Goal: Task Accomplishment & Management: Use online tool/utility

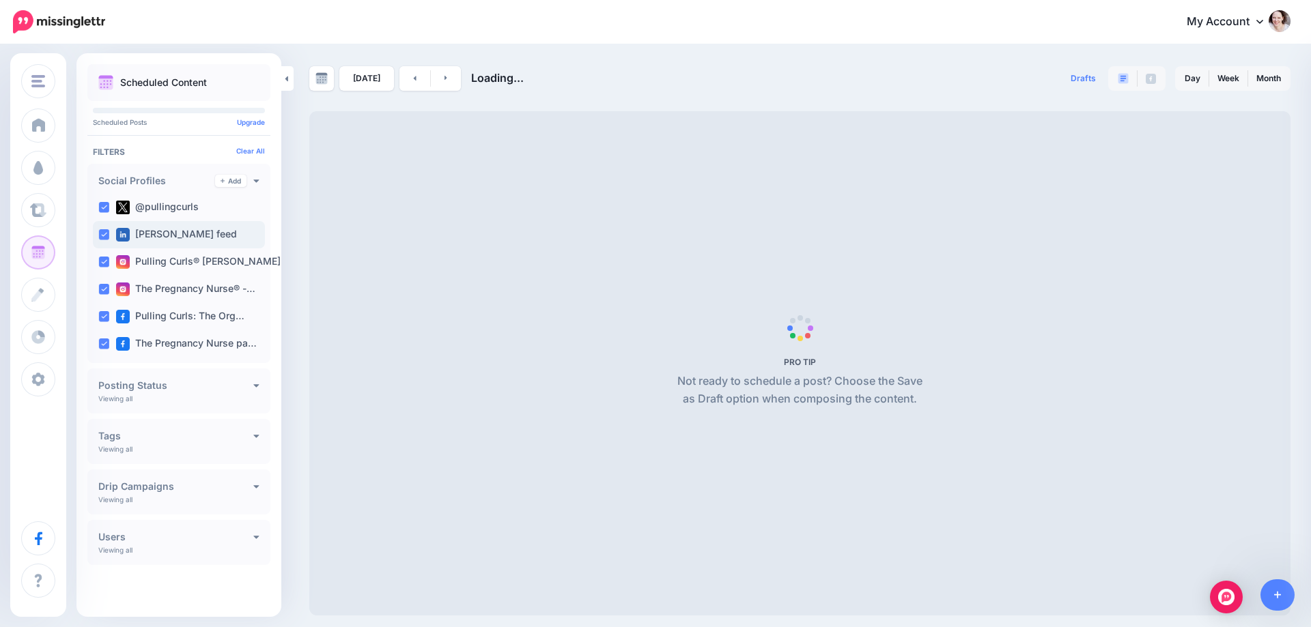
click at [107, 206] on ins at bounding box center [103, 207] width 11 height 11
click at [102, 242] on div "[PERSON_NAME] feed" at bounding box center [179, 234] width 172 height 27
click at [103, 261] on ins at bounding box center [103, 262] width 11 height 11
drag, startPoint x: 102, startPoint y: 285, endPoint x: 100, endPoint y: 313, distance: 28.1
click at [102, 287] on ins at bounding box center [103, 289] width 11 height 11
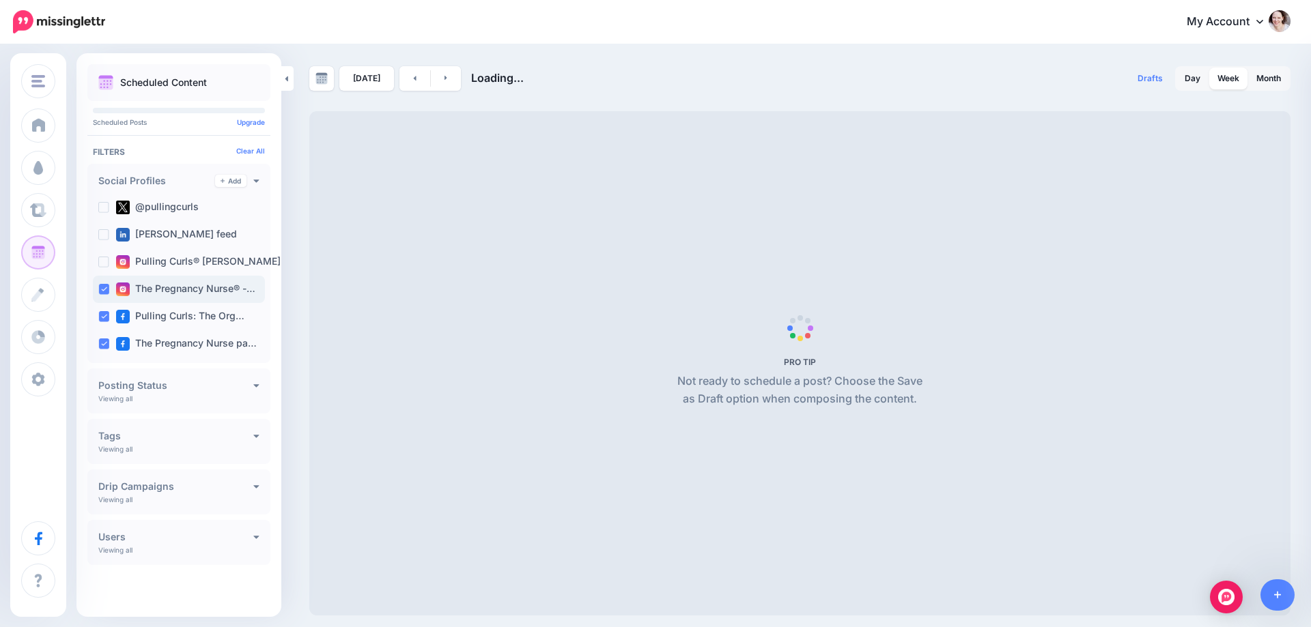
click at [100, 313] on ins at bounding box center [103, 316] width 11 height 11
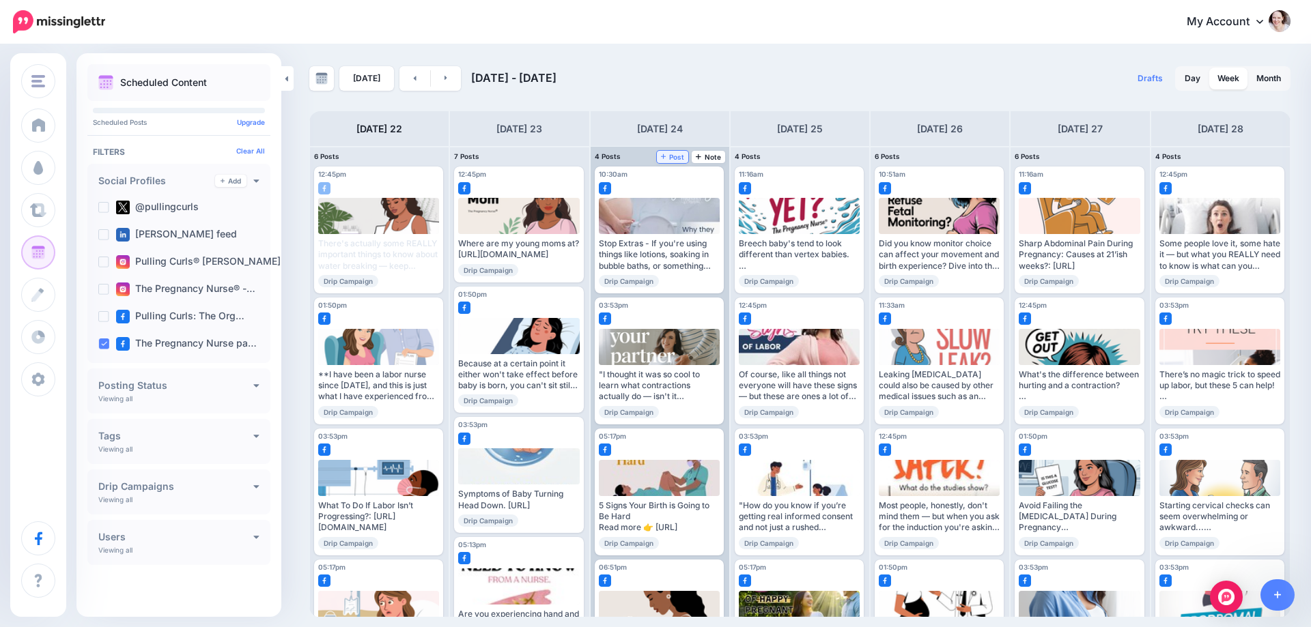
click at [671, 156] on span "Post" at bounding box center [673, 157] width 24 height 7
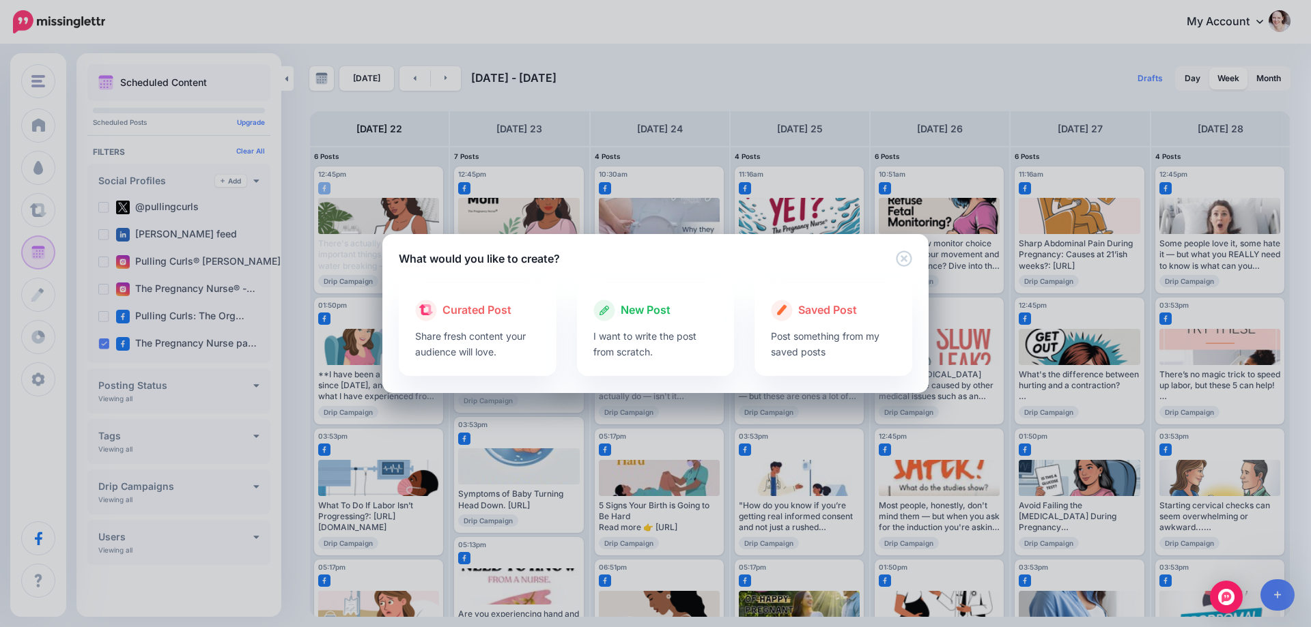
click at [703, 301] on div "New Post" at bounding box center [655, 311] width 125 height 22
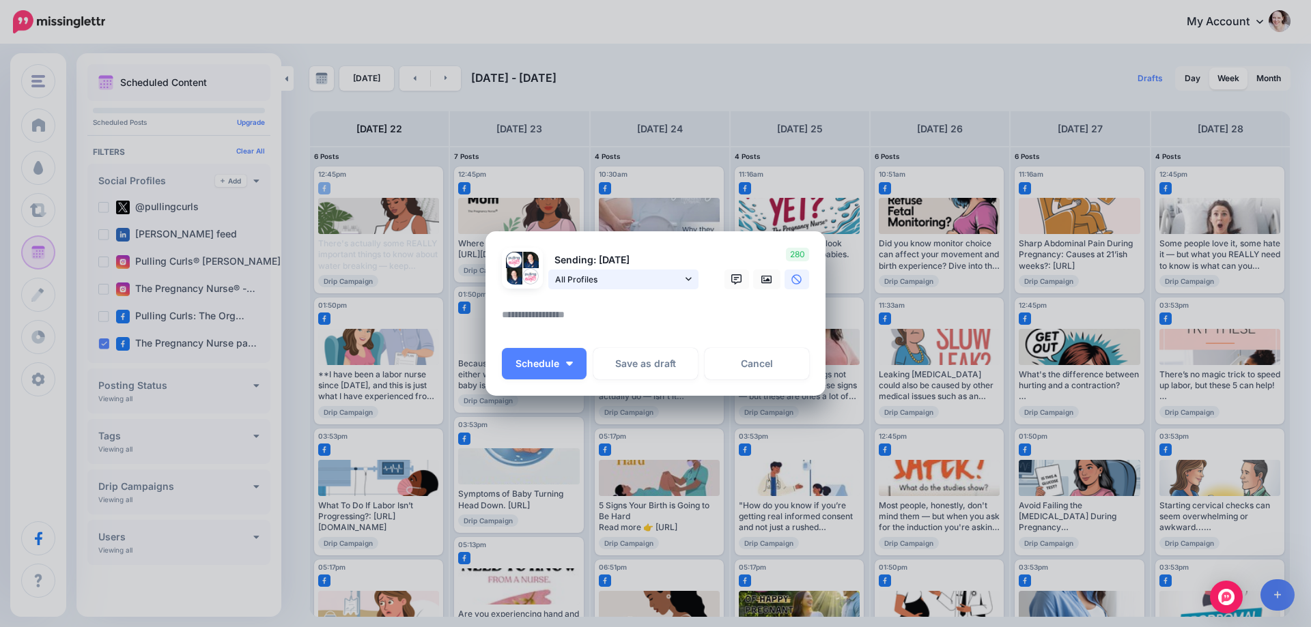
click at [604, 289] on link "All Profiles" at bounding box center [623, 280] width 150 height 20
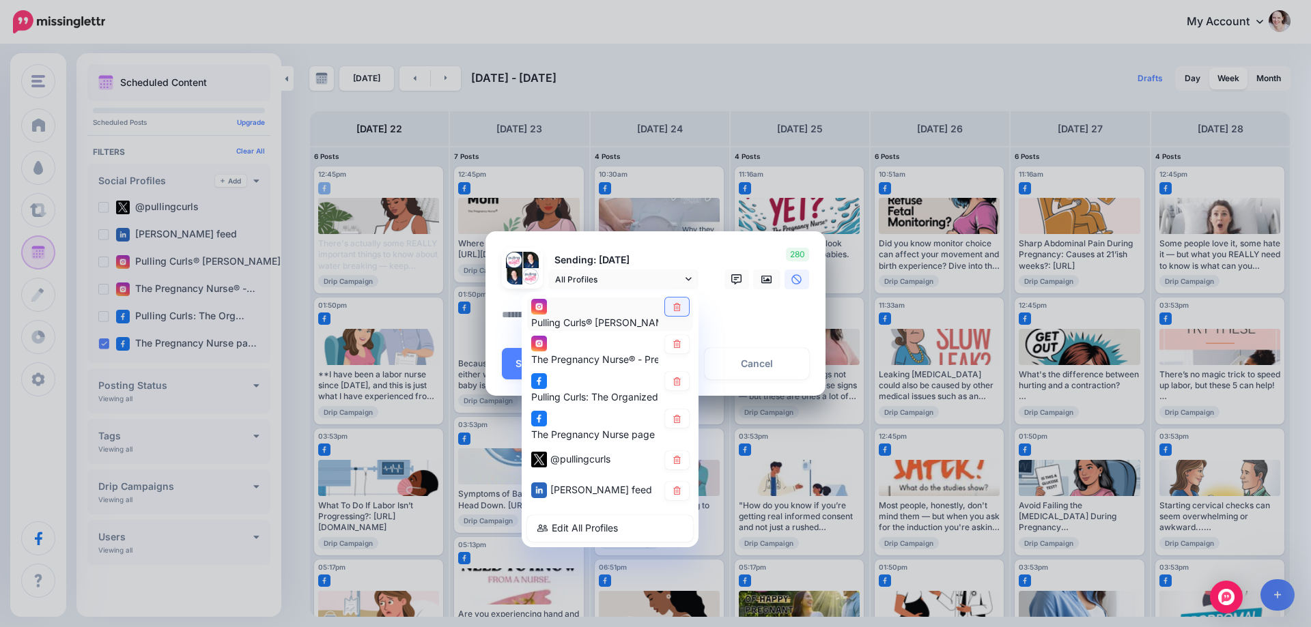
click at [677, 309] on icon at bounding box center [677, 306] width 10 height 8
click at [675, 344] on icon at bounding box center [677, 344] width 8 height 8
click at [677, 376] on link at bounding box center [677, 381] width 24 height 18
click at [677, 459] on icon at bounding box center [677, 460] width 10 height 8
click at [679, 490] on icon at bounding box center [677, 491] width 10 height 8
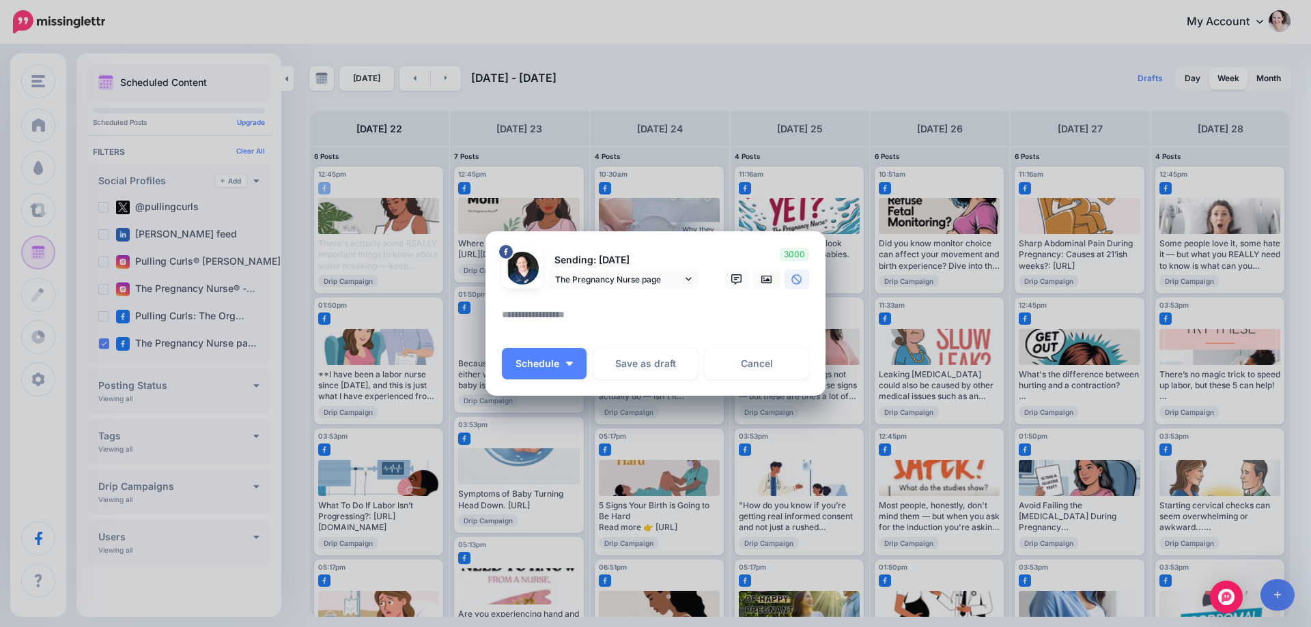
click at [607, 318] on textarea at bounding box center [659, 320] width 314 height 27
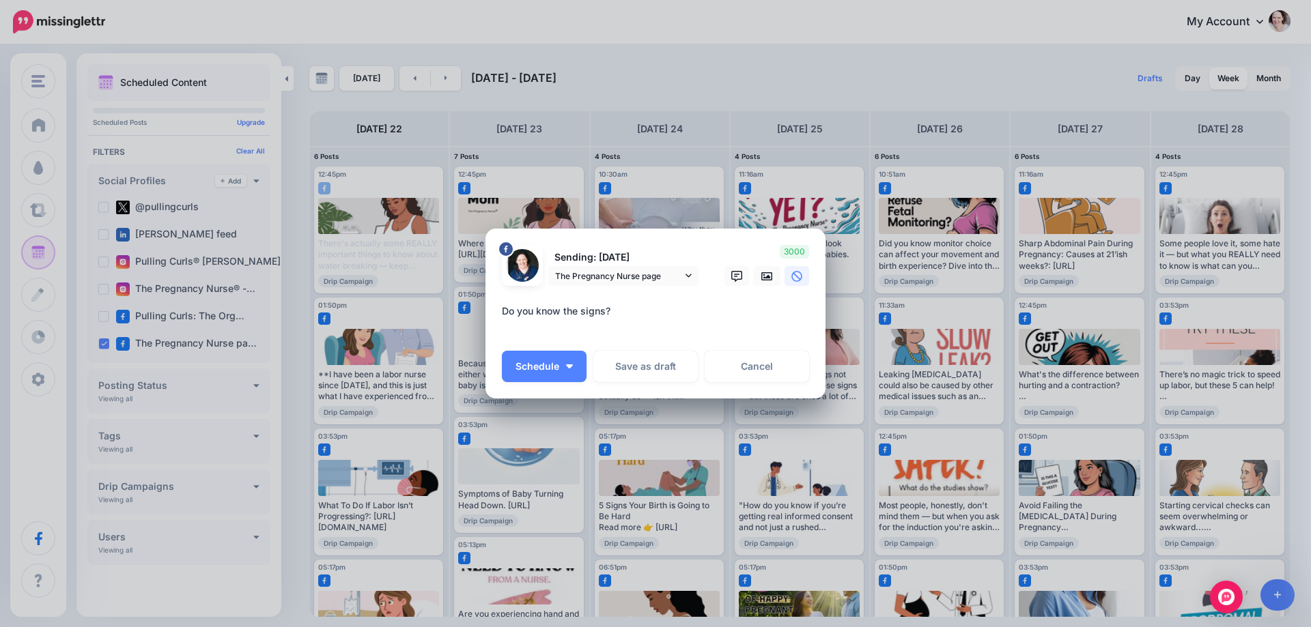
paste textarea "**********"
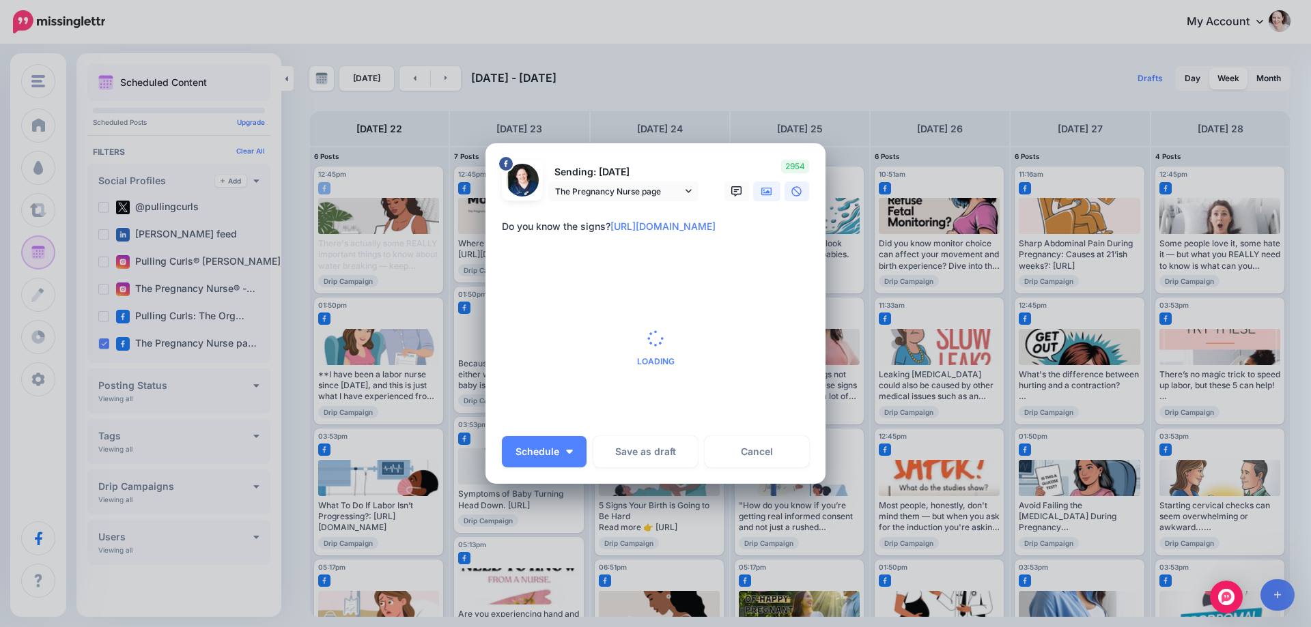
type textarea "**********"
click at [761, 189] on icon at bounding box center [766, 191] width 11 height 11
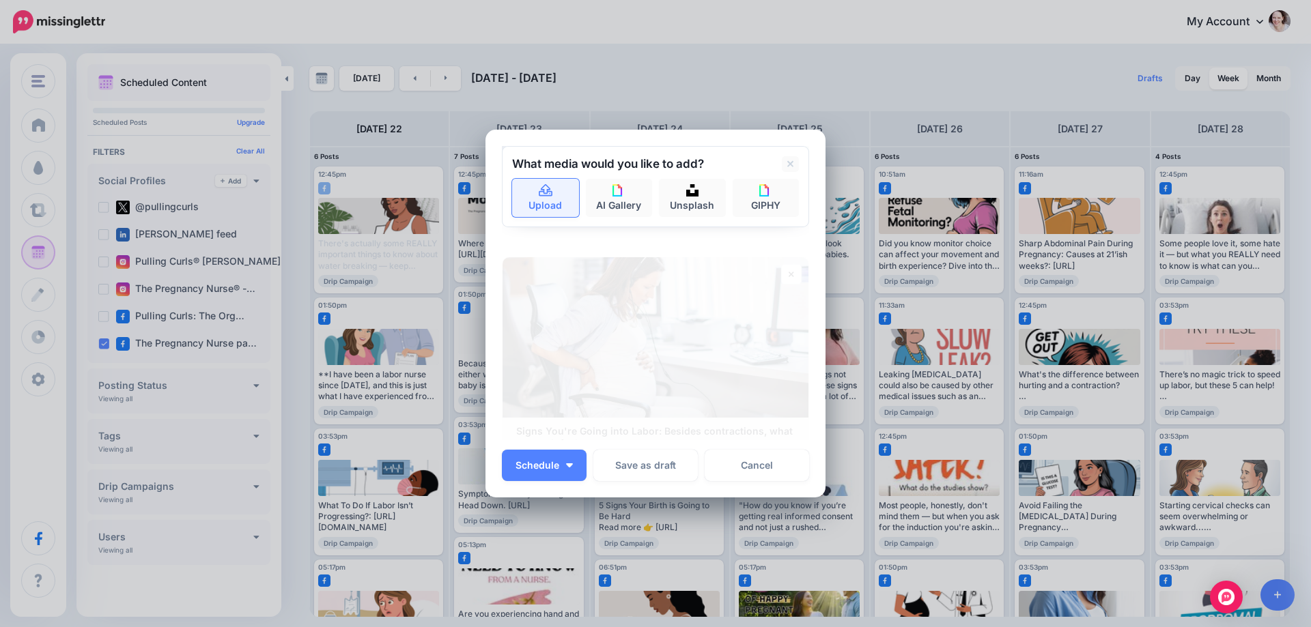
click at [537, 200] on link "Upload" at bounding box center [545, 198] width 67 height 38
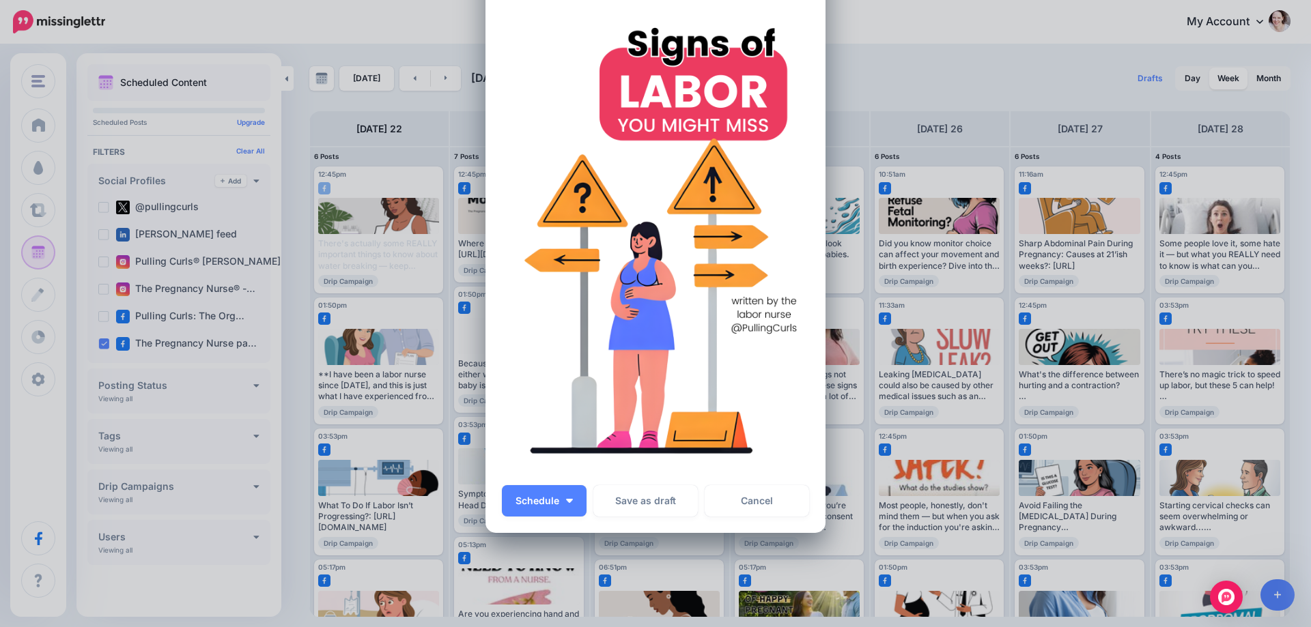
scroll to position [137, 0]
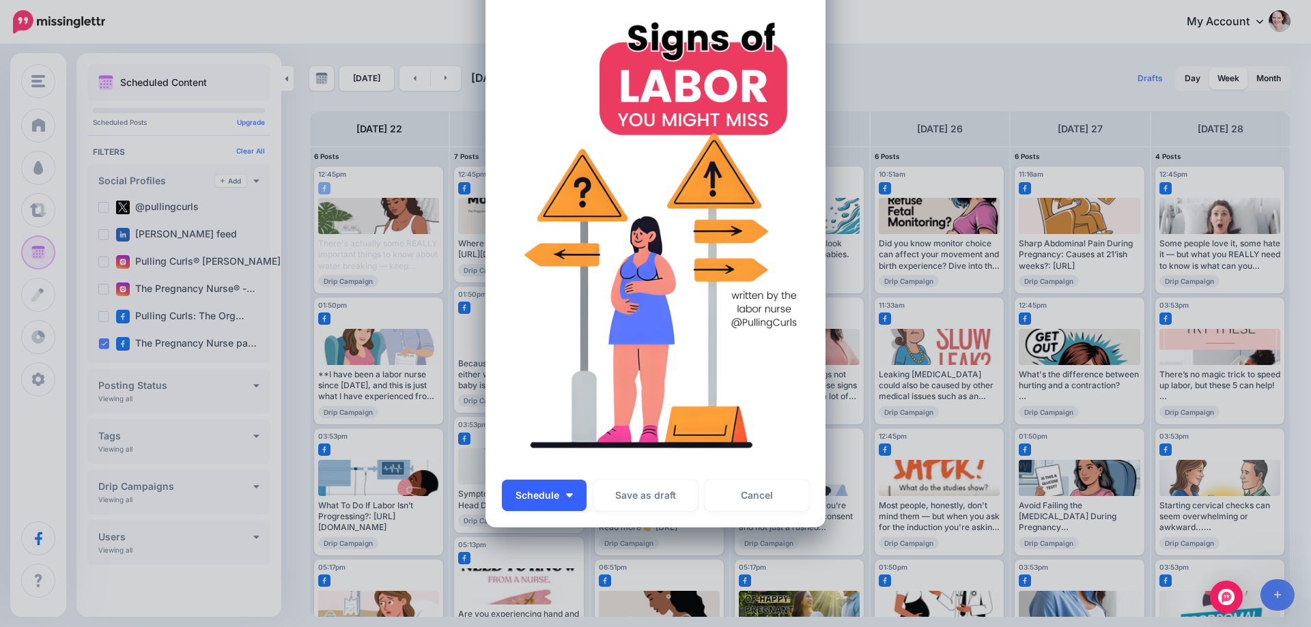
click at [569, 502] on button "Schedule" at bounding box center [544, 495] width 85 height 31
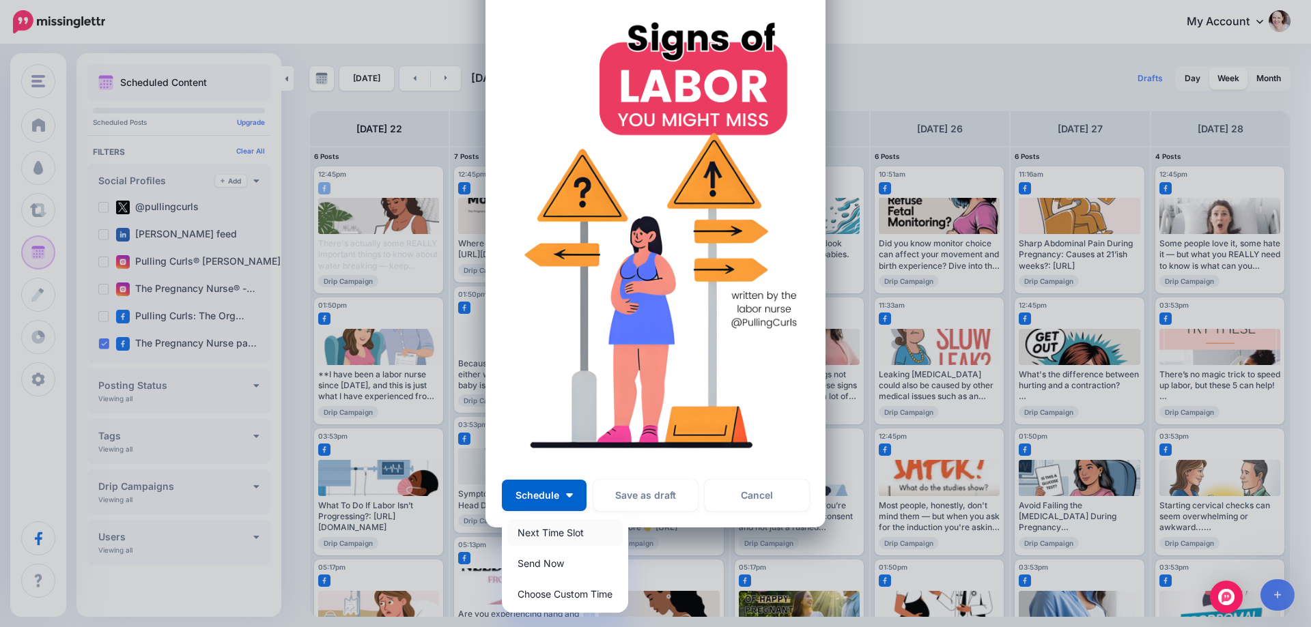
click at [554, 533] on link "Next Time Slot" at bounding box center [564, 533] width 115 height 27
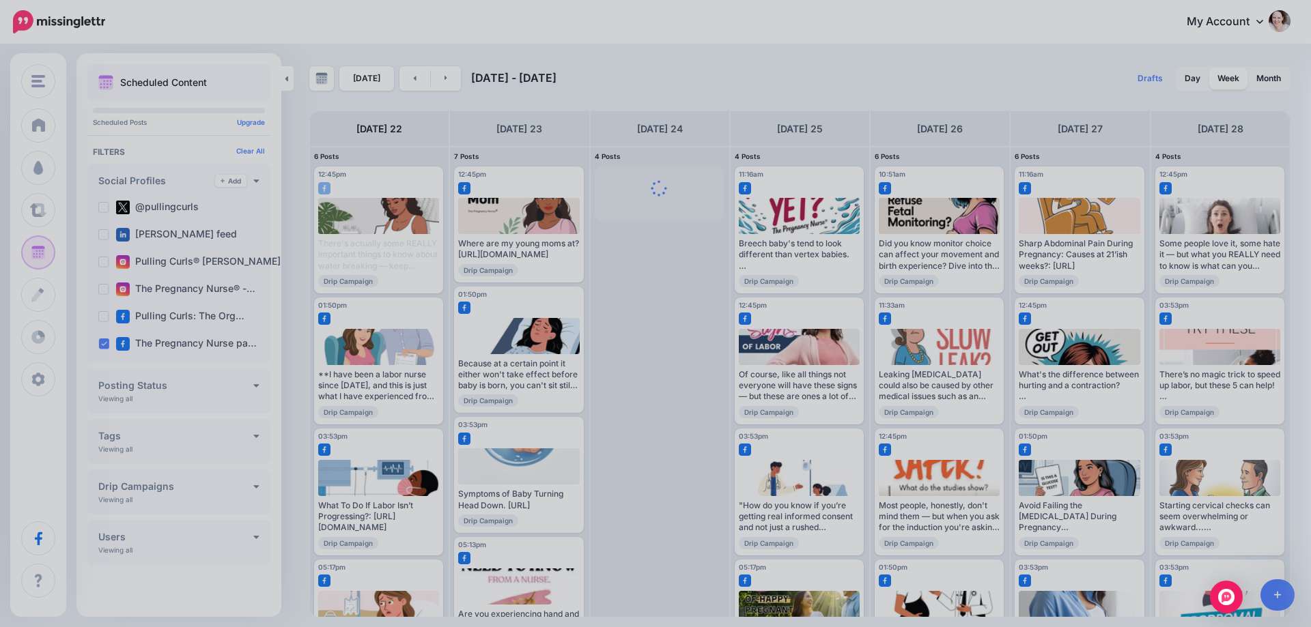
scroll to position [0, 0]
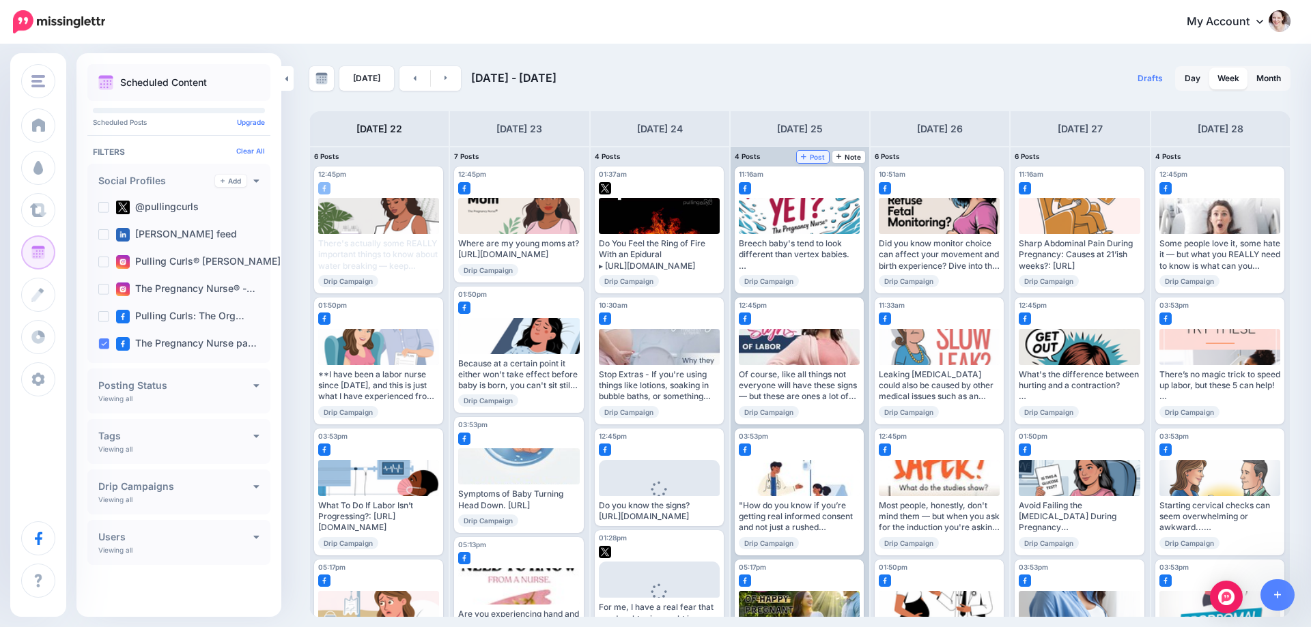
click at [816, 156] on span "Post" at bounding box center [813, 157] width 24 height 7
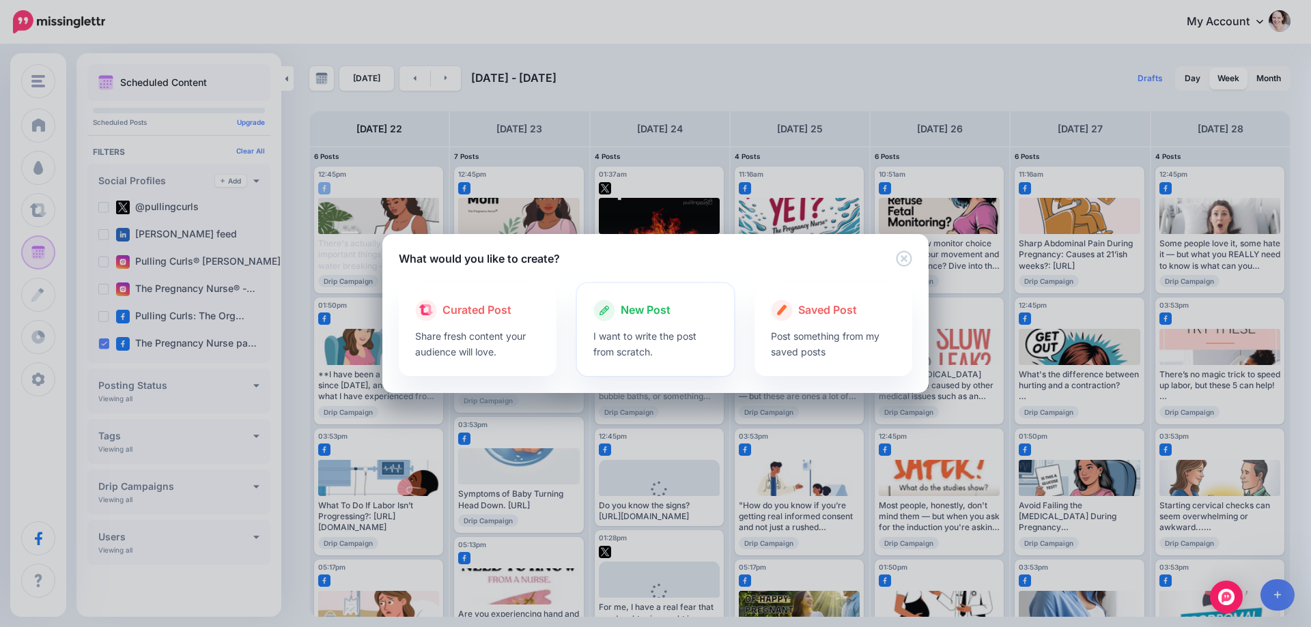
click at [696, 359] on p "I want to write the post from scratch." at bounding box center [655, 343] width 125 height 31
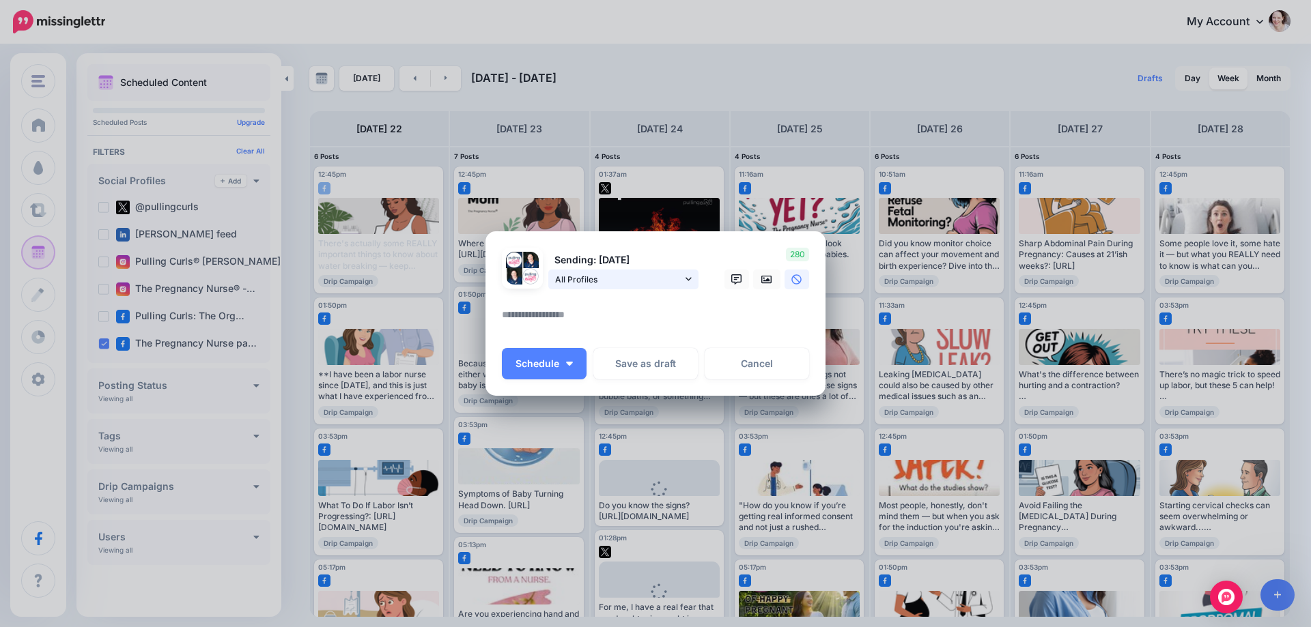
click at [620, 274] on span "All Profiles" at bounding box center [618, 279] width 127 height 14
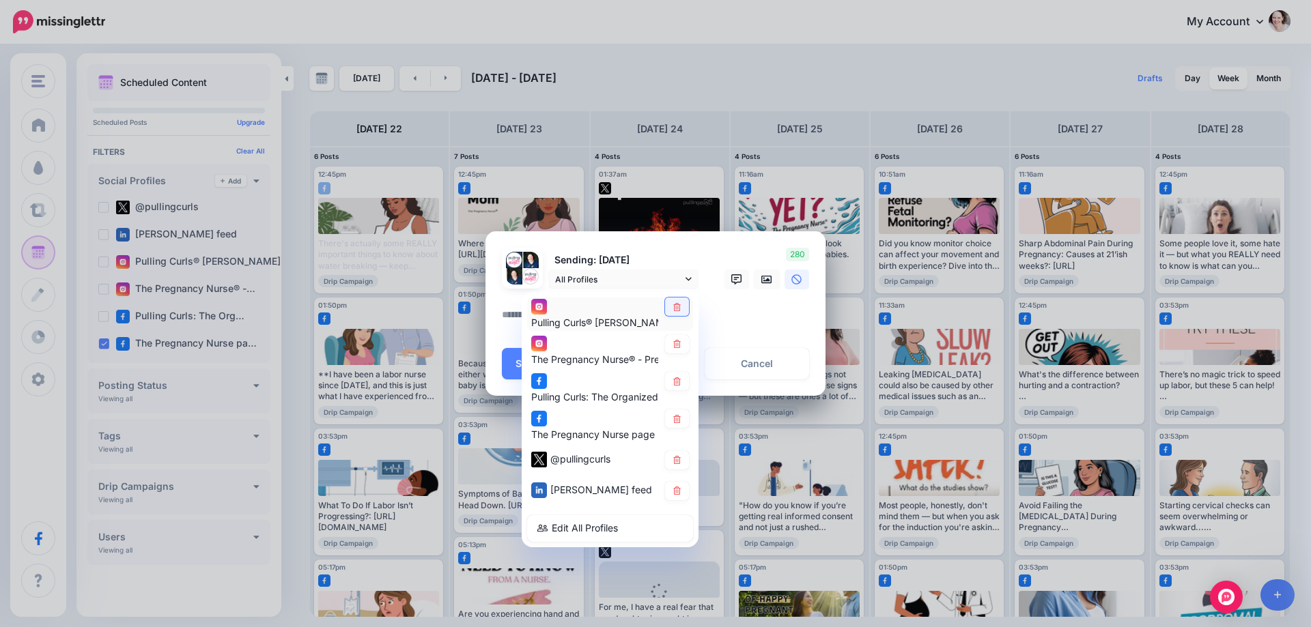
click at [675, 302] on icon at bounding box center [677, 306] width 10 height 8
click at [674, 348] on icon at bounding box center [677, 344] width 8 height 8
click at [675, 388] on link at bounding box center [677, 381] width 24 height 18
click at [676, 454] on link at bounding box center [677, 460] width 24 height 18
click at [677, 489] on icon at bounding box center [677, 491] width 8 height 8
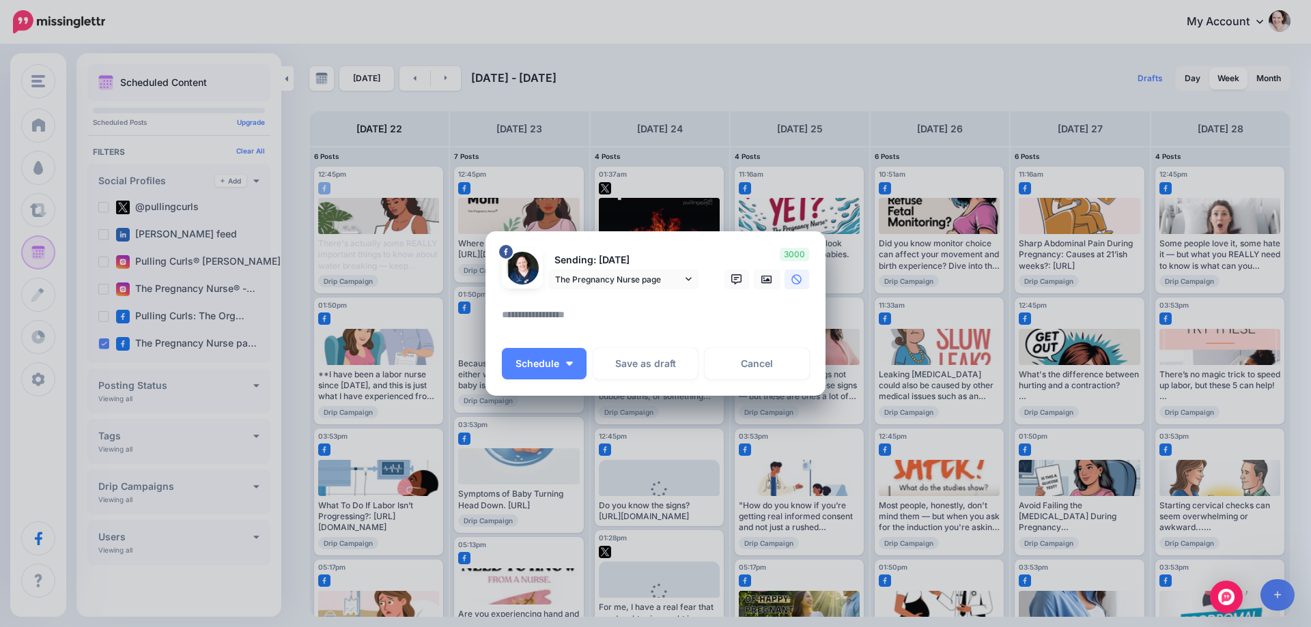
click at [561, 324] on textarea at bounding box center [659, 320] width 314 height 27
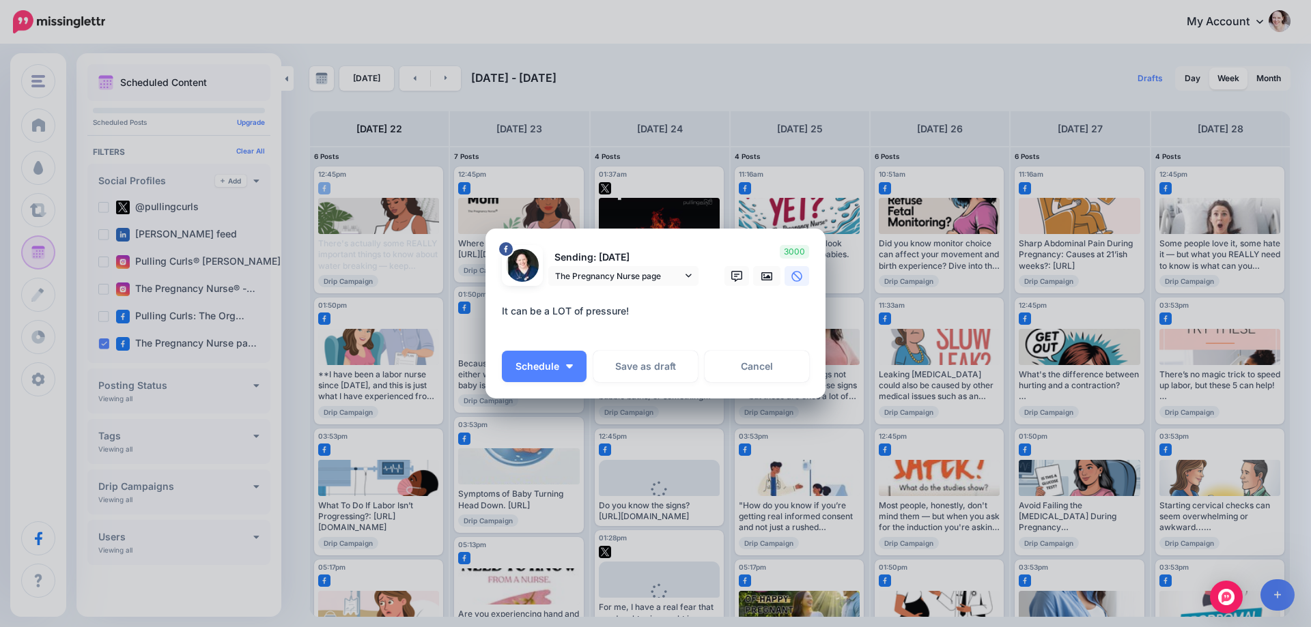
paste textarea "**********"
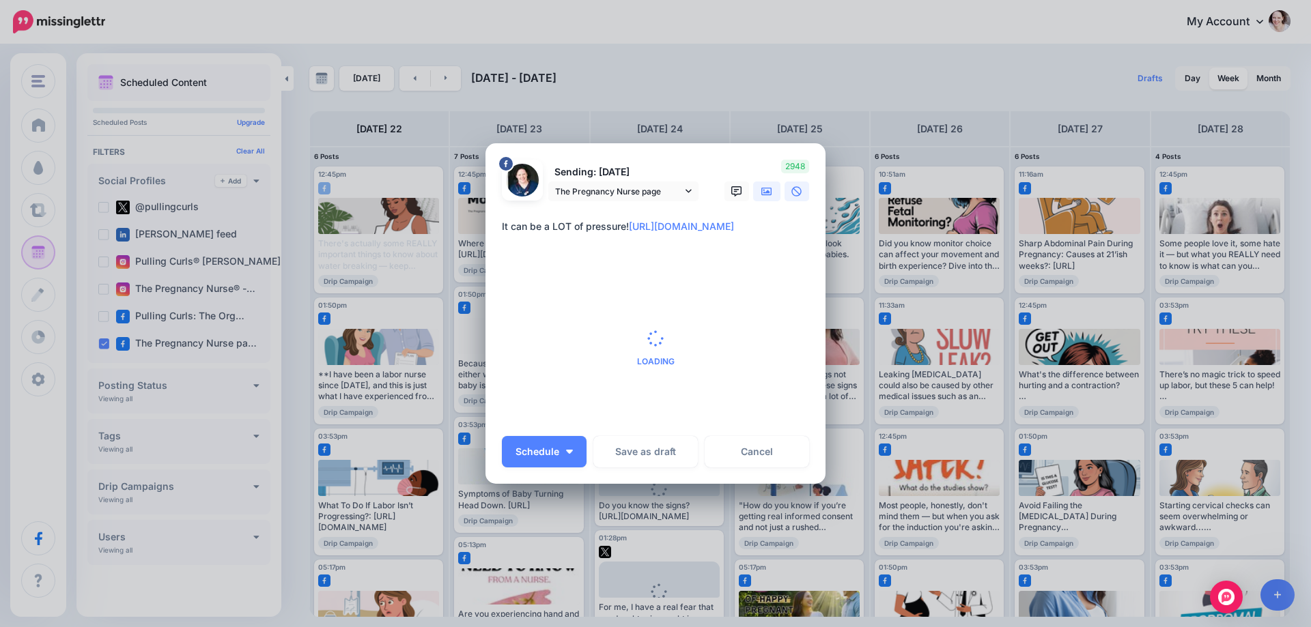
type textarea "**********"
click at [764, 195] on icon at bounding box center [766, 191] width 11 height 8
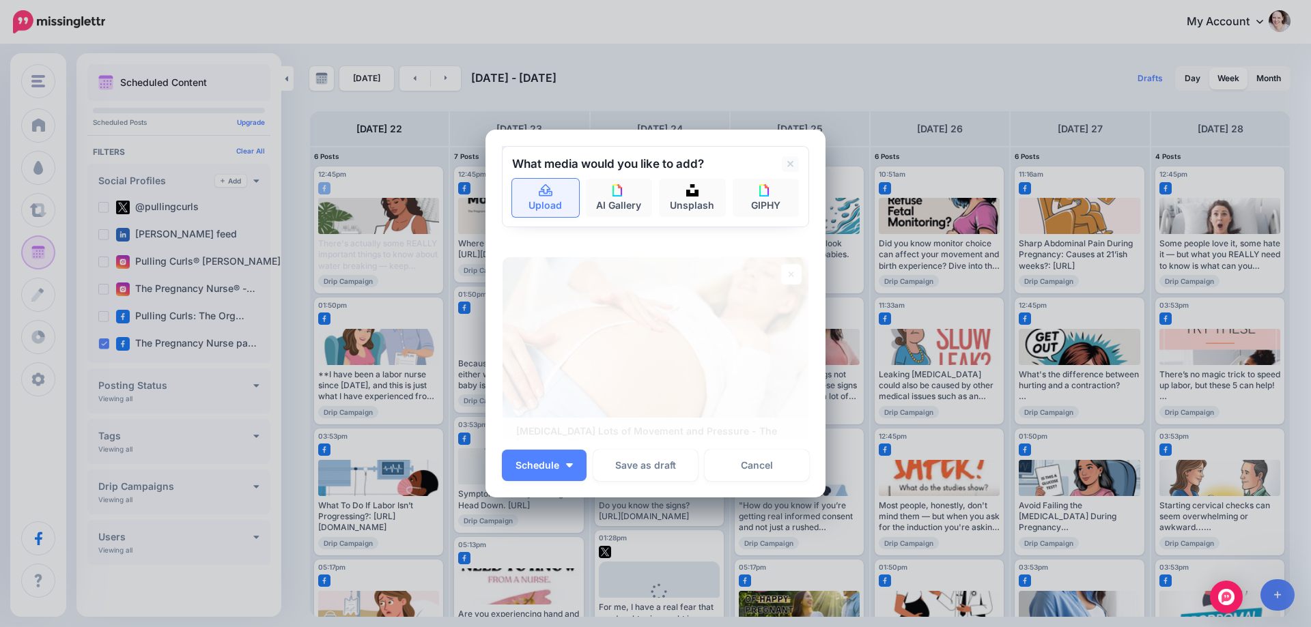
click at [530, 212] on link "Upload" at bounding box center [545, 198] width 67 height 38
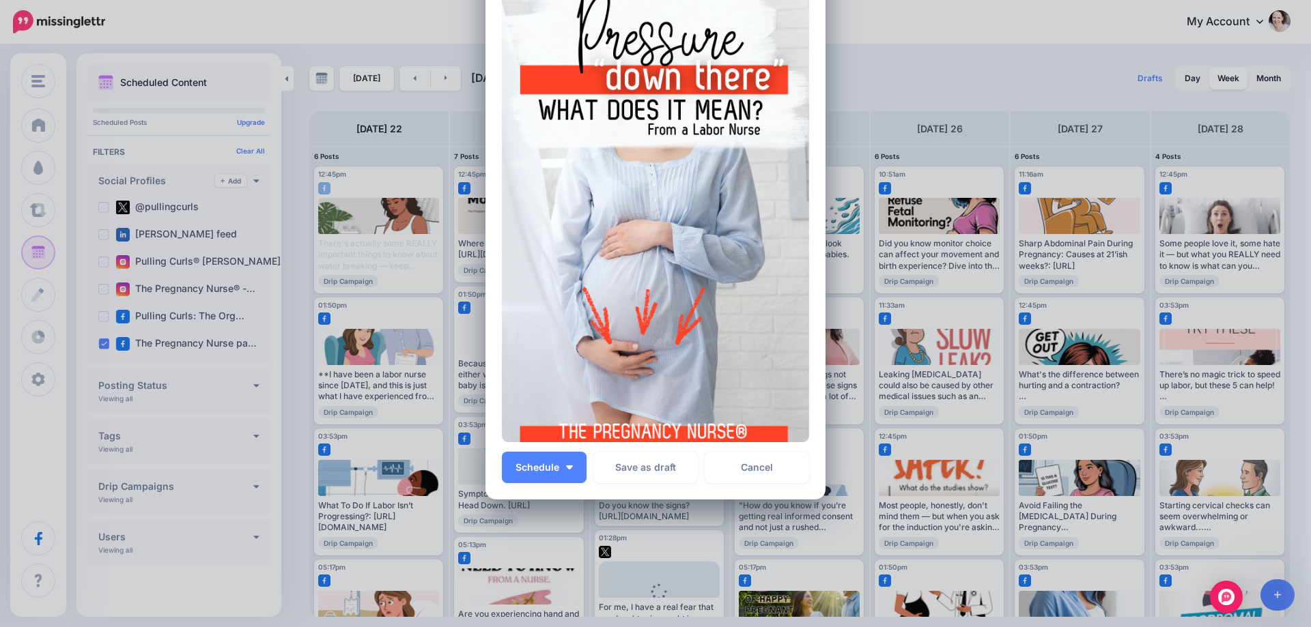
scroll to position [185, 0]
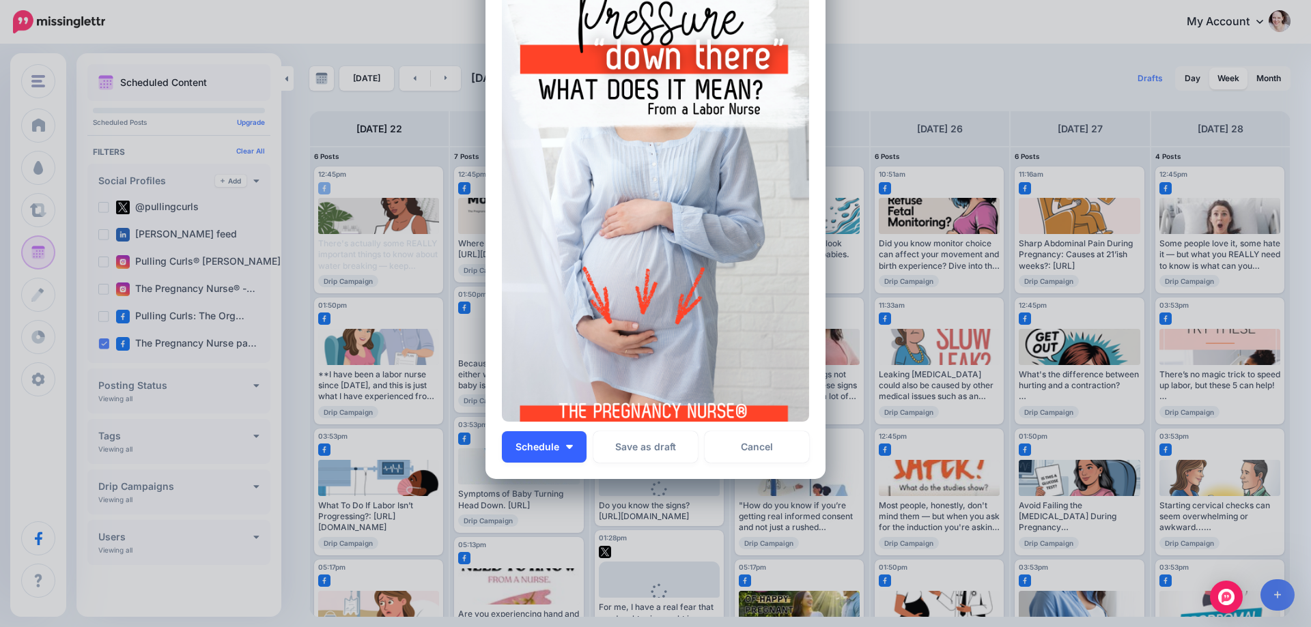
click at [576, 449] on button "Schedule" at bounding box center [544, 446] width 85 height 31
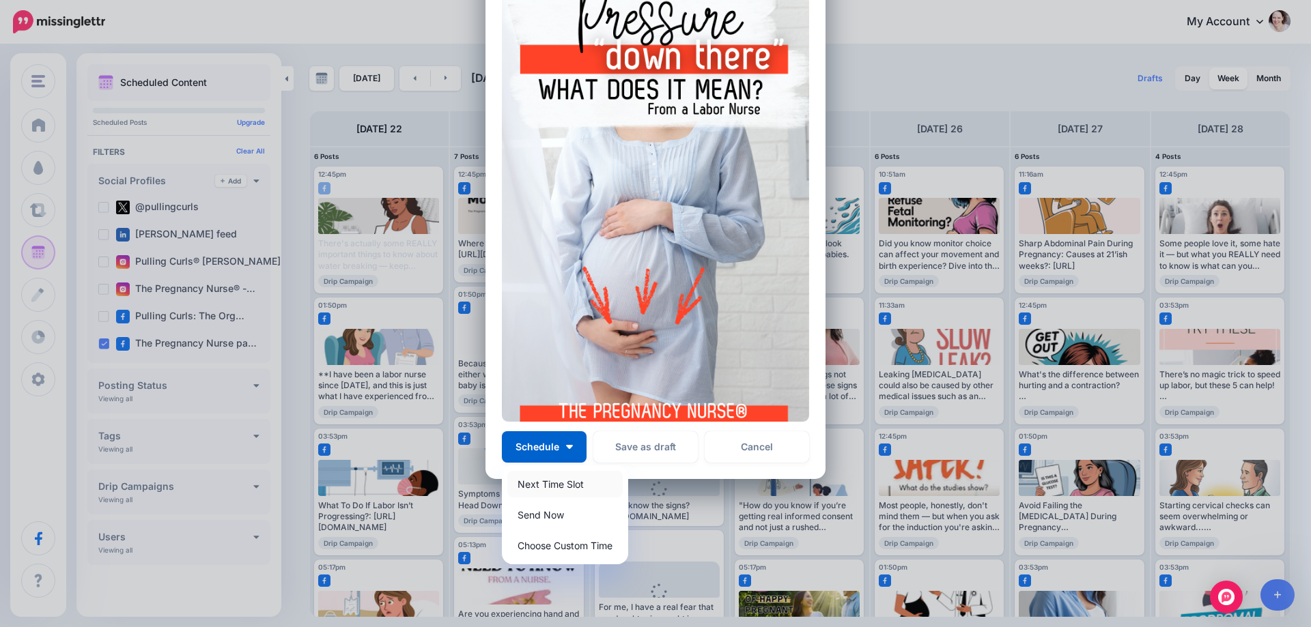
click at [565, 486] on link "Next Time Slot" at bounding box center [564, 484] width 115 height 27
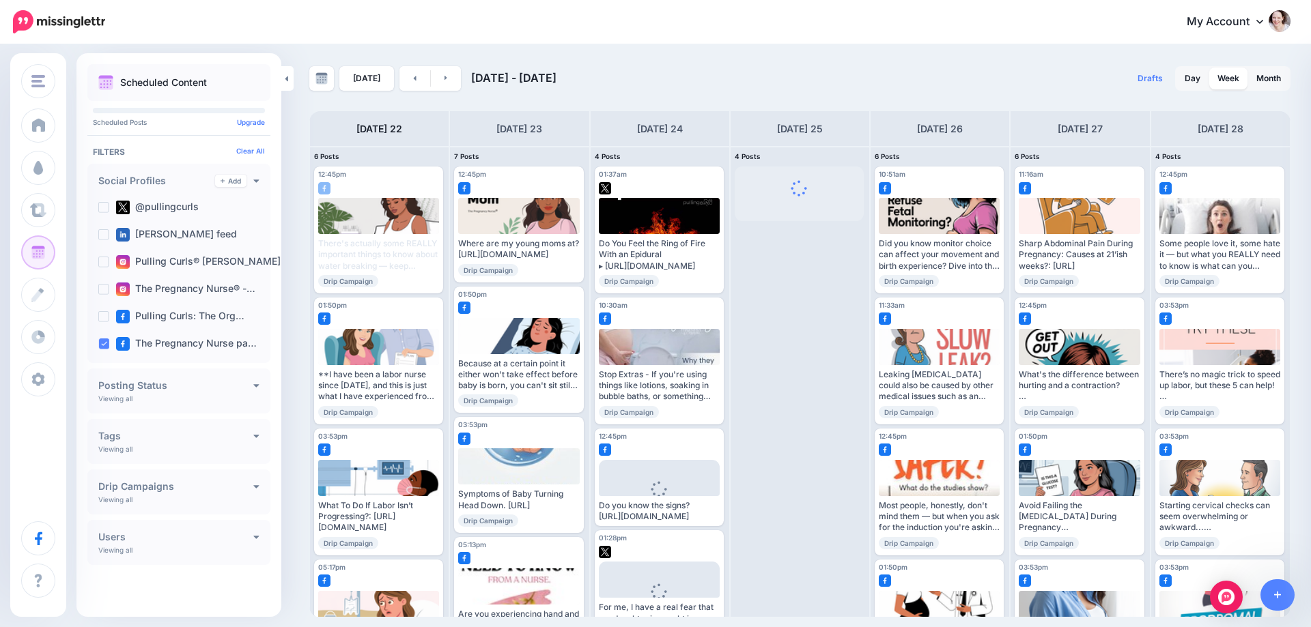
scroll to position [0, 0]
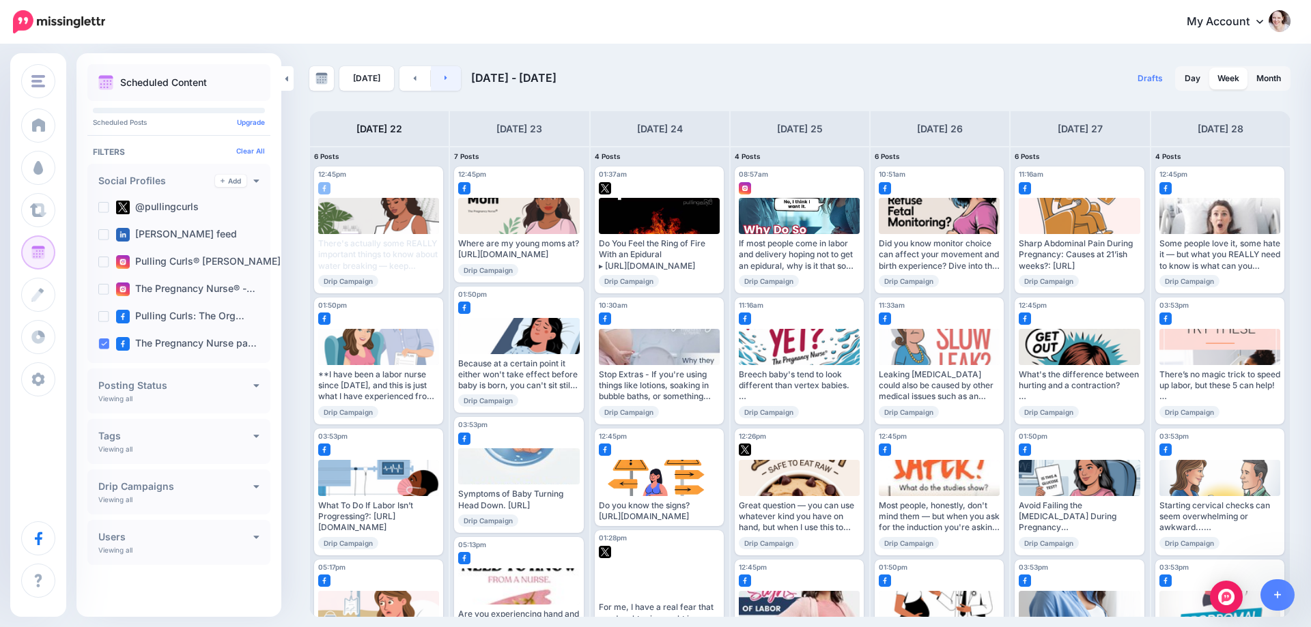
click at [444, 82] on link at bounding box center [446, 78] width 31 height 25
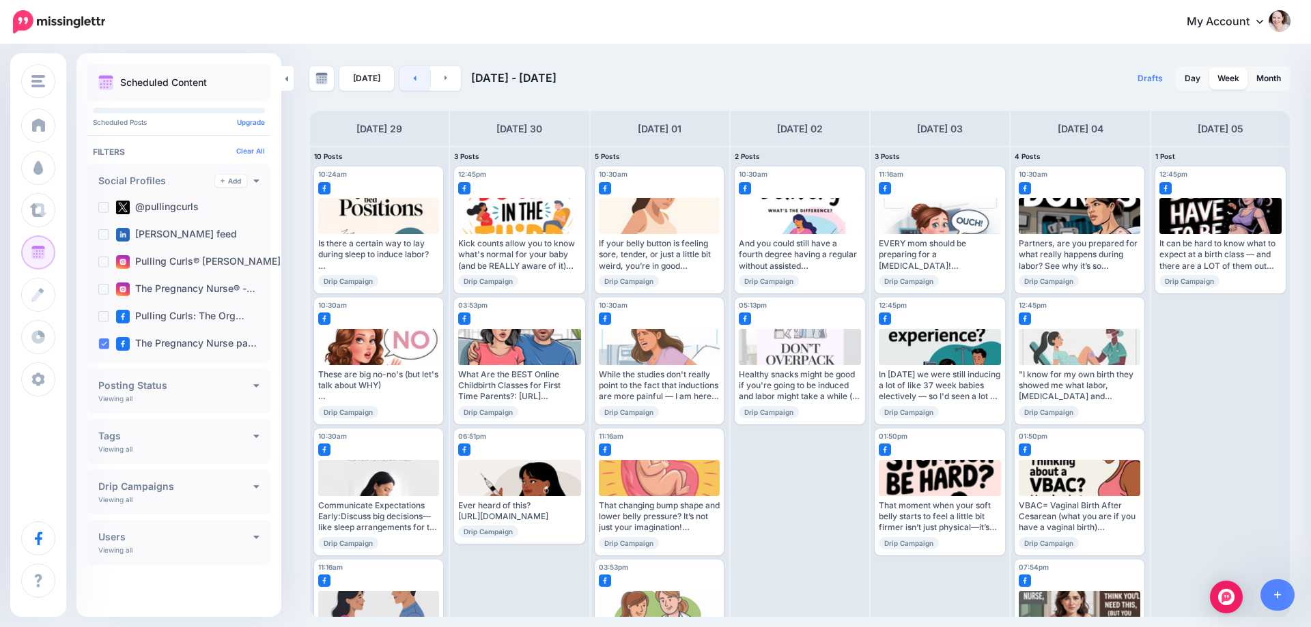
click at [414, 78] on link at bounding box center [414, 78] width 31 height 25
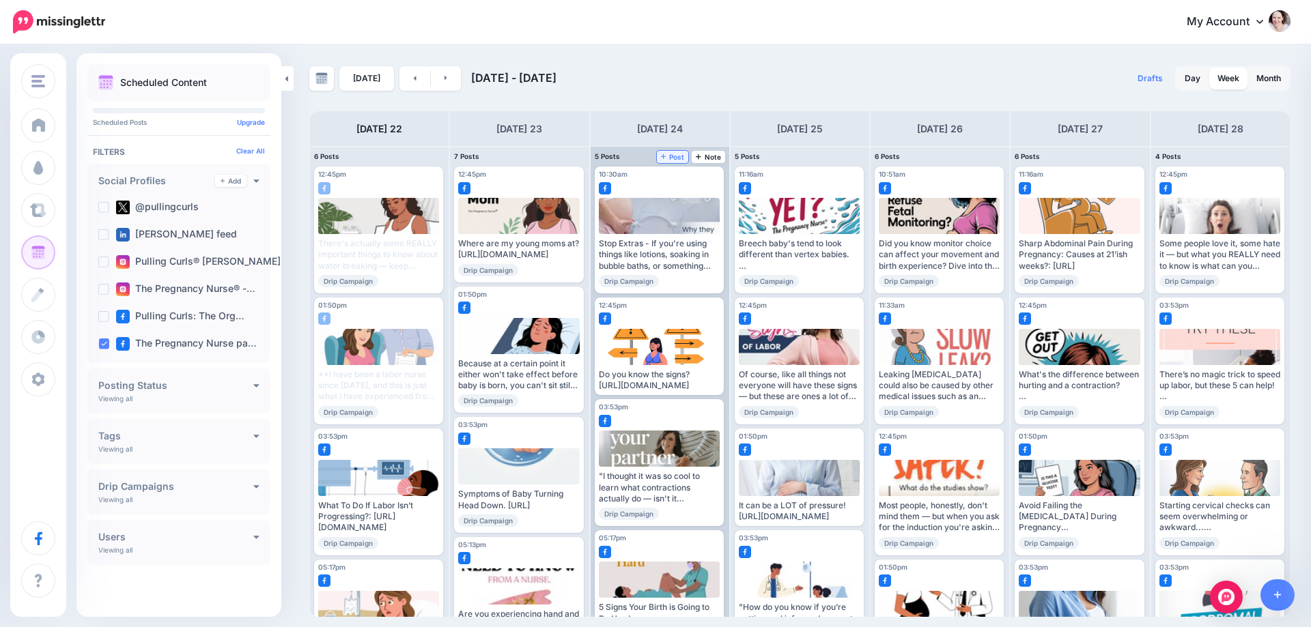
click at [668, 158] on span "Post" at bounding box center [673, 157] width 24 height 7
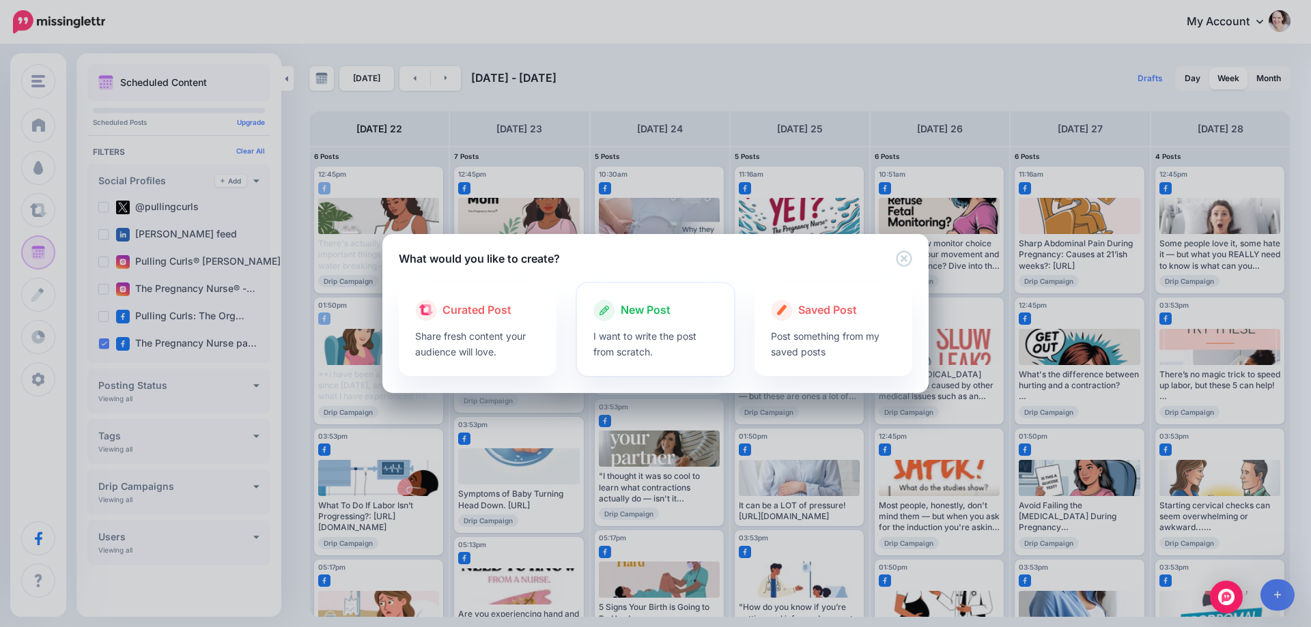
click at [653, 330] on p "I want to write the post from scratch." at bounding box center [655, 343] width 125 height 31
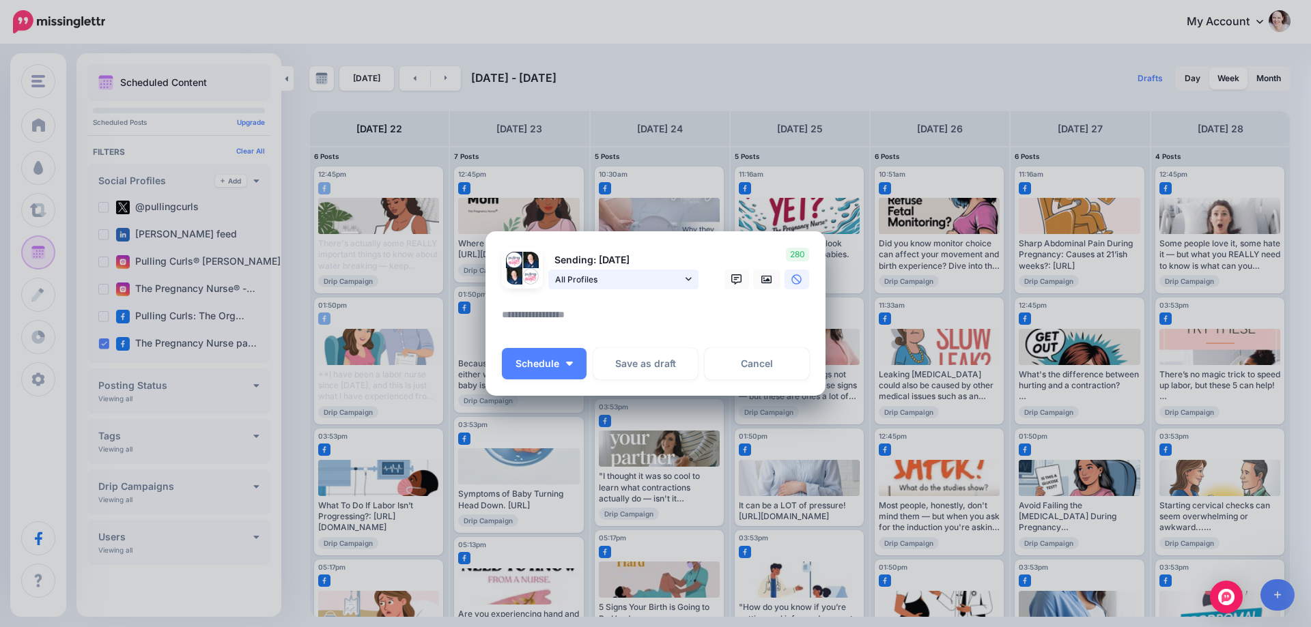
click at [620, 282] on span "All Profiles" at bounding box center [618, 279] width 127 height 14
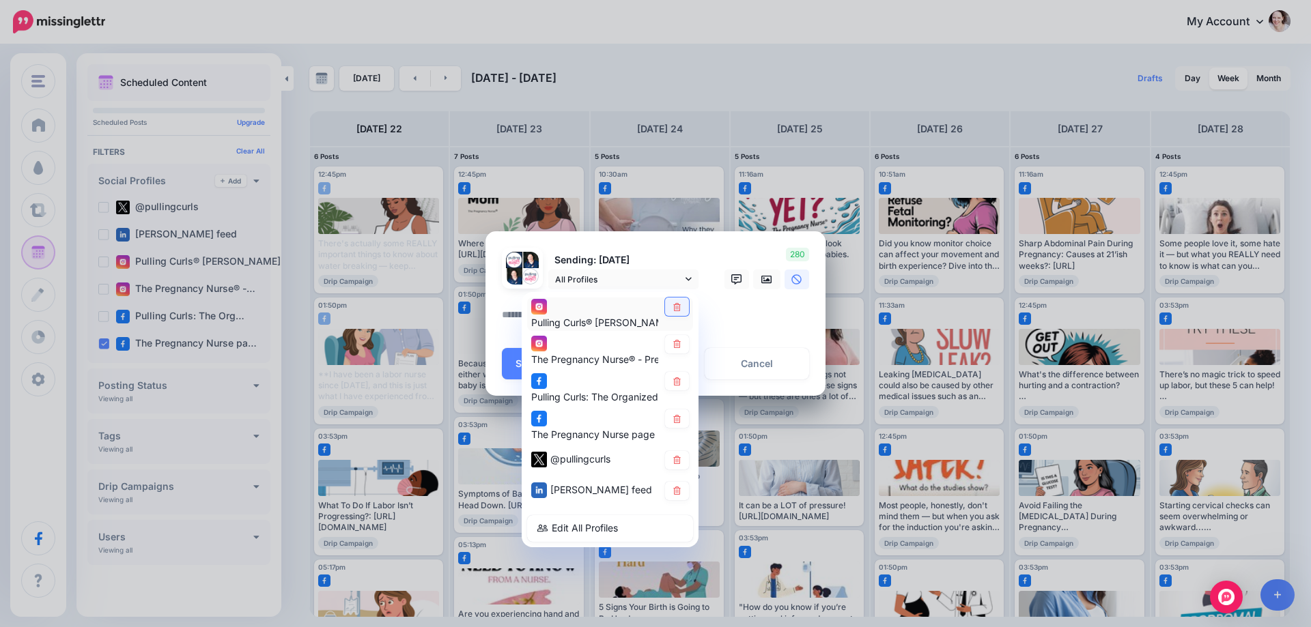
click at [684, 309] on link at bounding box center [677, 307] width 24 height 18
click at [681, 345] on icon at bounding box center [677, 344] width 10 height 8
click at [675, 382] on icon at bounding box center [677, 382] width 8 height 8
drag, startPoint x: 675, startPoint y: 449, endPoint x: 679, endPoint y: 459, distance: 10.8
click at [675, 452] on div "@pullingcurls" at bounding box center [610, 460] width 166 height 27
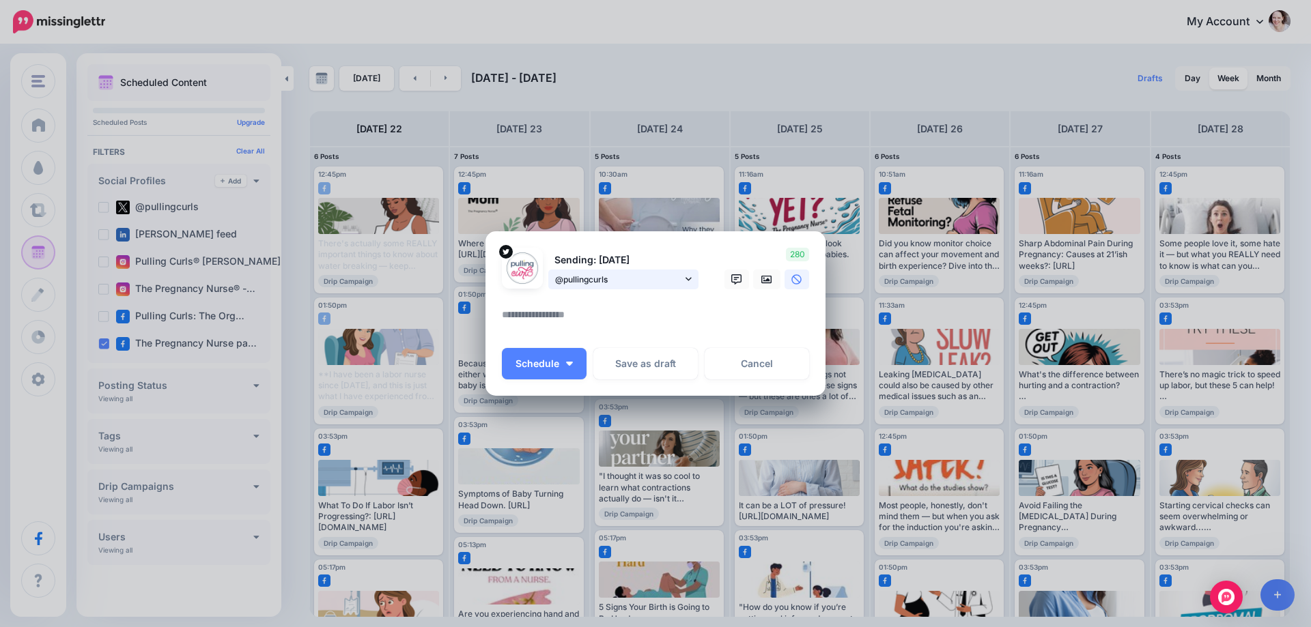
click at [615, 273] on span "@pullingcurls" at bounding box center [618, 279] width 127 height 14
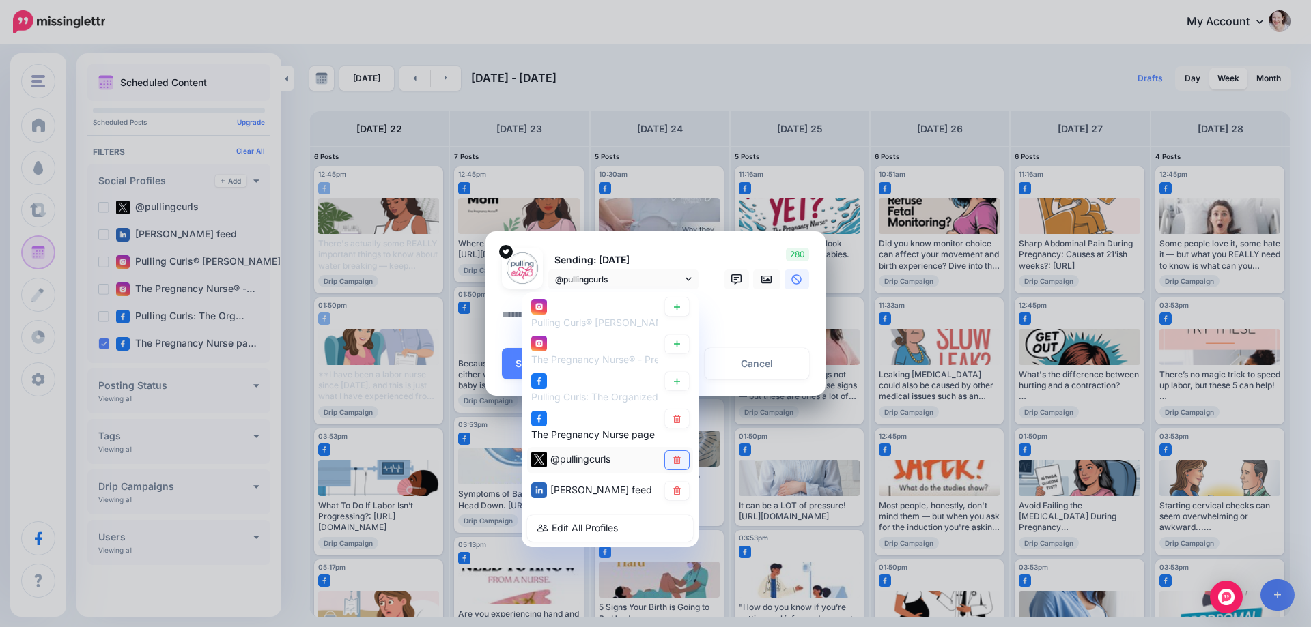
click at [683, 462] on link at bounding box center [677, 460] width 24 height 18
click at [684, 487] on link at bounding box center [677, 491] width 24 height 18
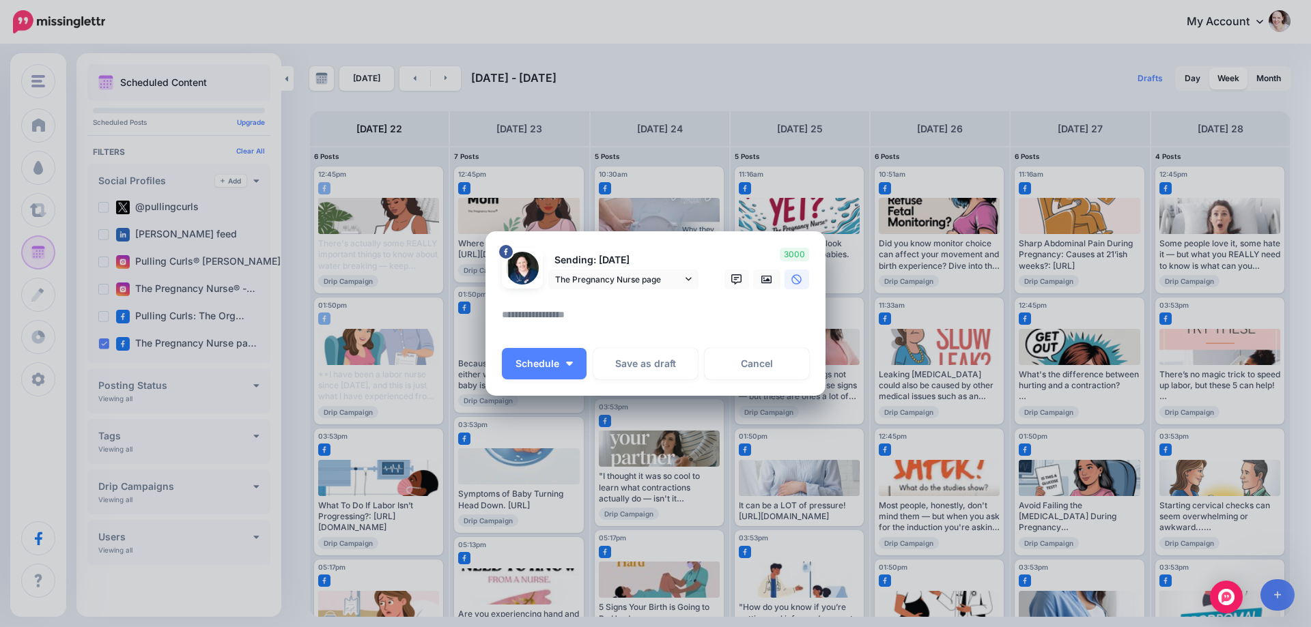
click at [597, 320] on textarea at bounding box center [659, 320] width 314 height 27
type textarea "*"
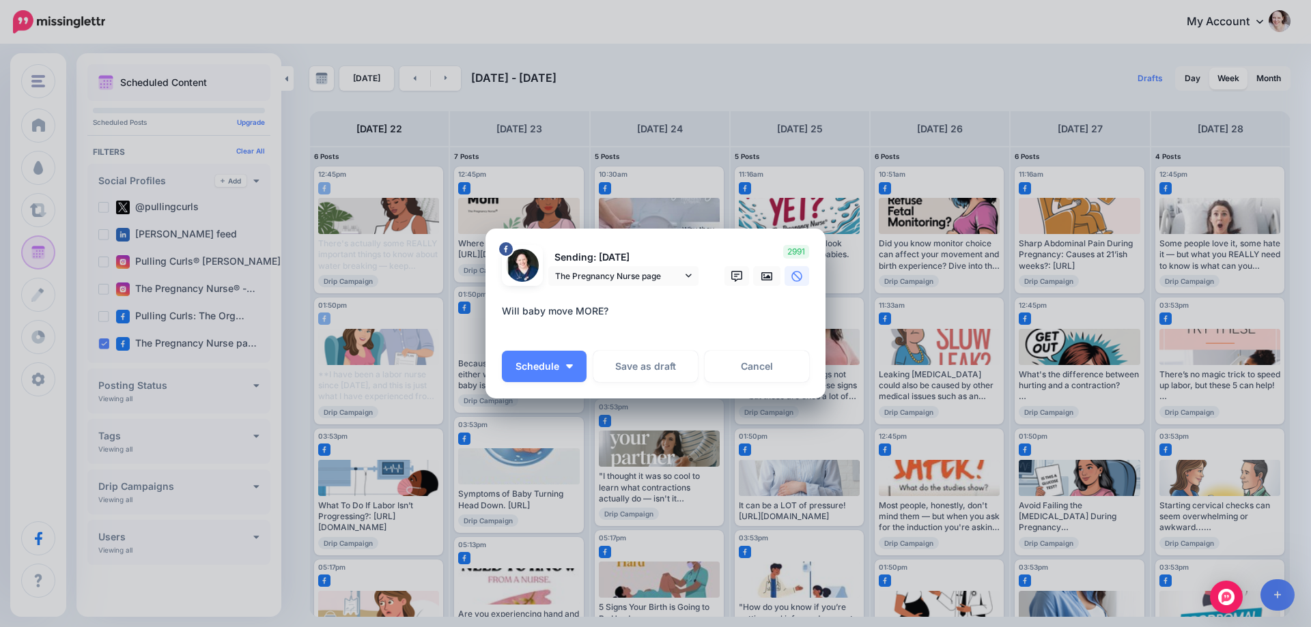
paste textarea "**********"
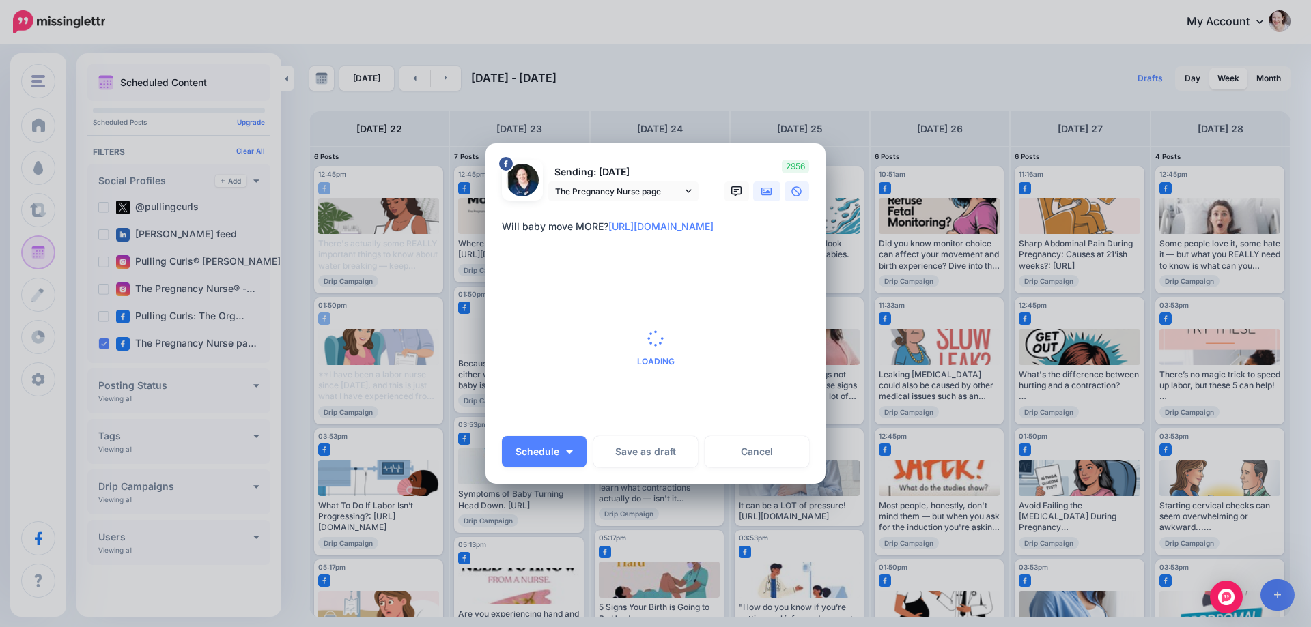
type textarea "**********"
click at [769, 188] on div "Create Post Loading Sending: [DATE] The Pregnancy Nurse page" at bounding box center [655, 313] width 1311 height 627
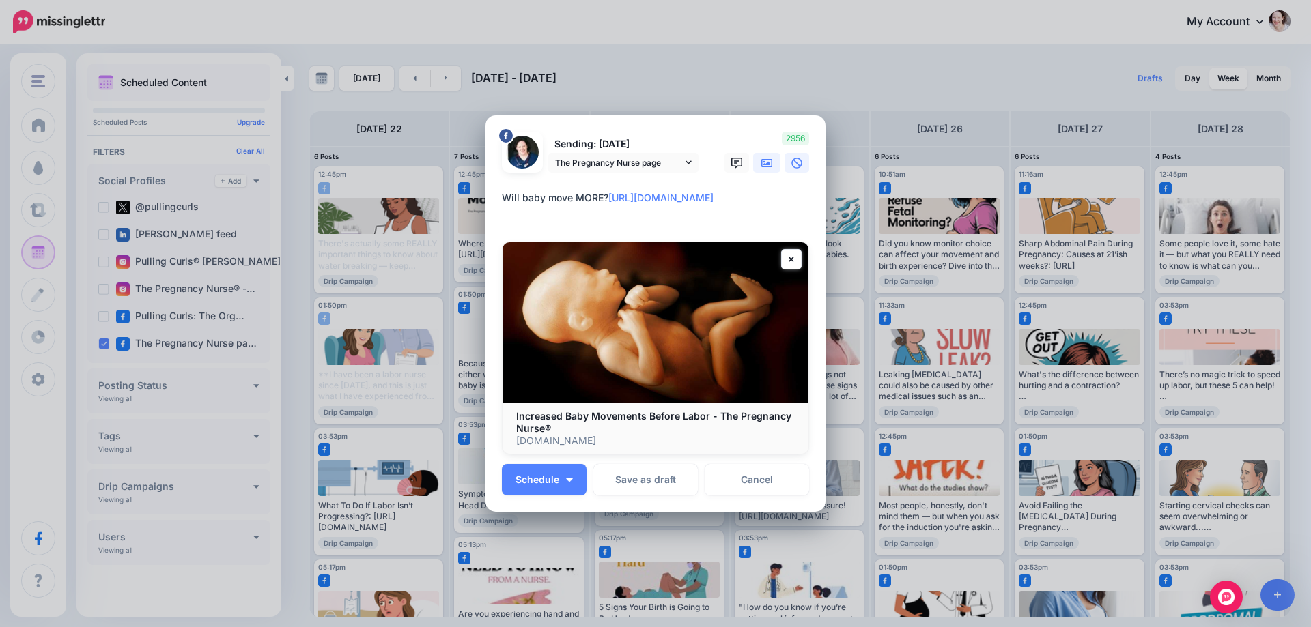
click at [767, 167] on link at bounding box center [766, 163] width 27 height 20
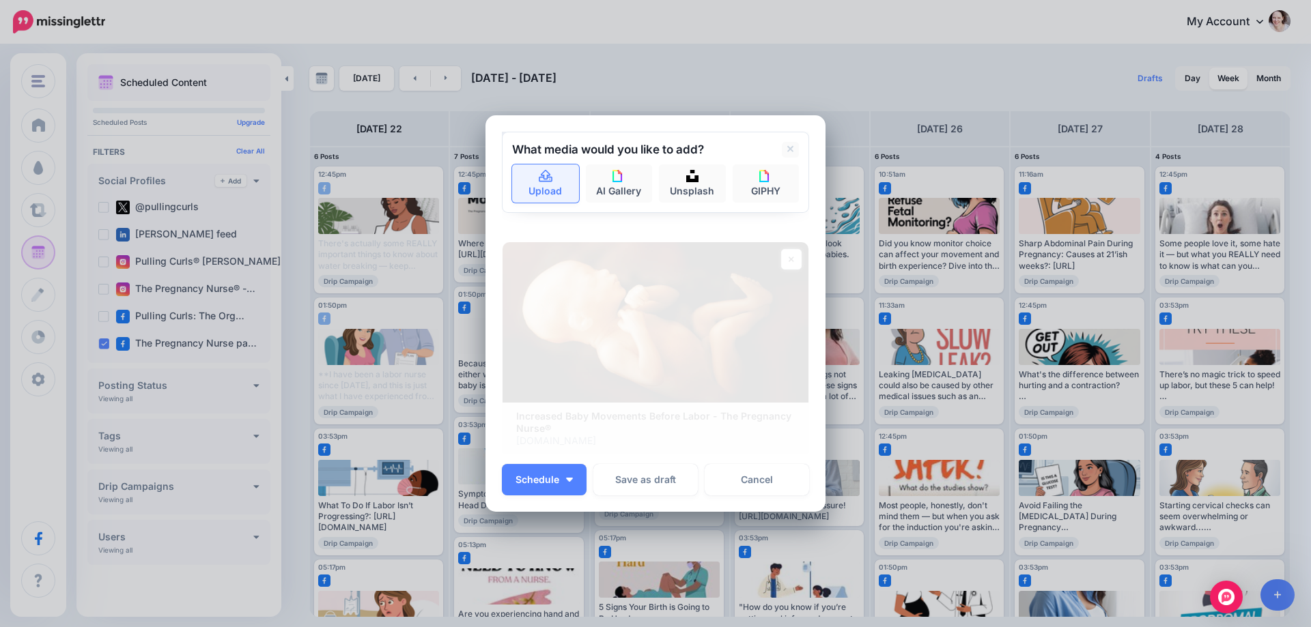
click at [539, 182] on icon at bounding box center [546, 175] width 14 height 12
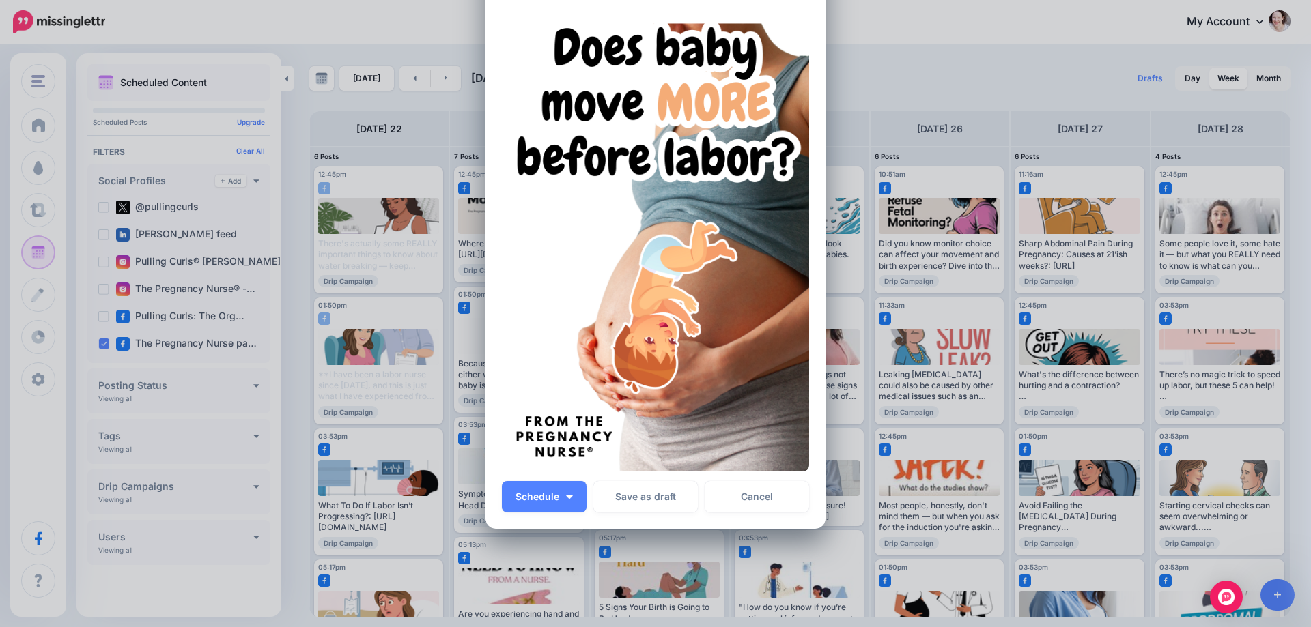
scroll to position [137, 0]
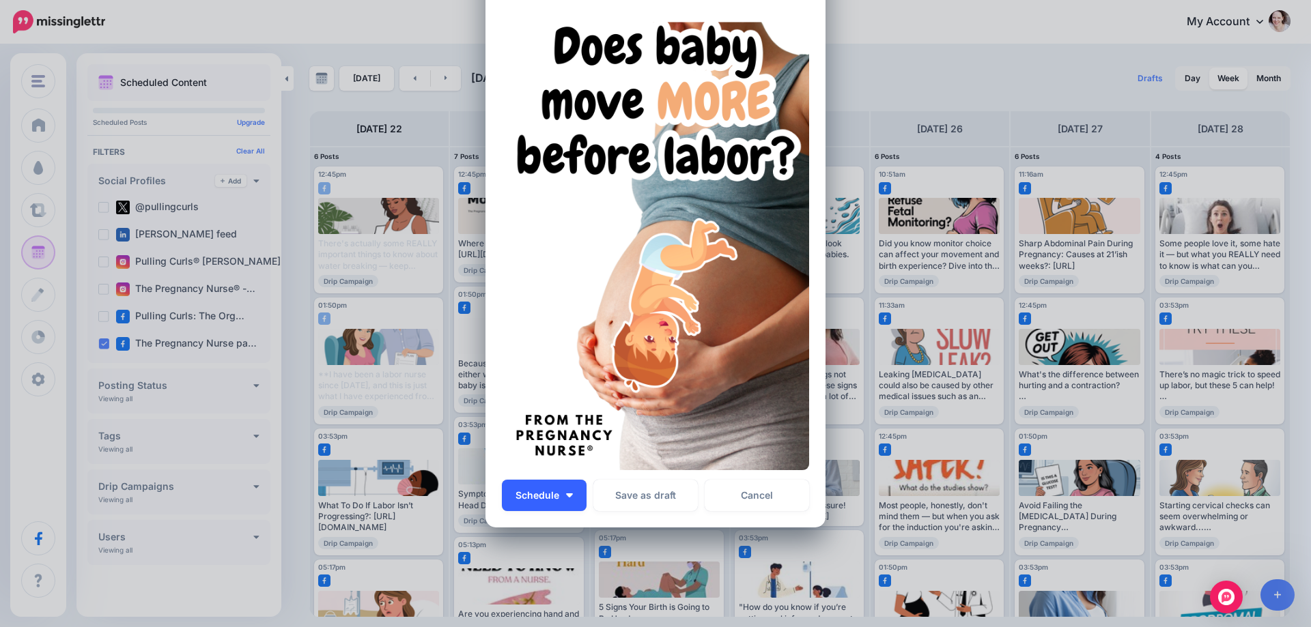
click at [568, 502] on button "Schedule" at bounding box center [544, 495] width 85 height 31
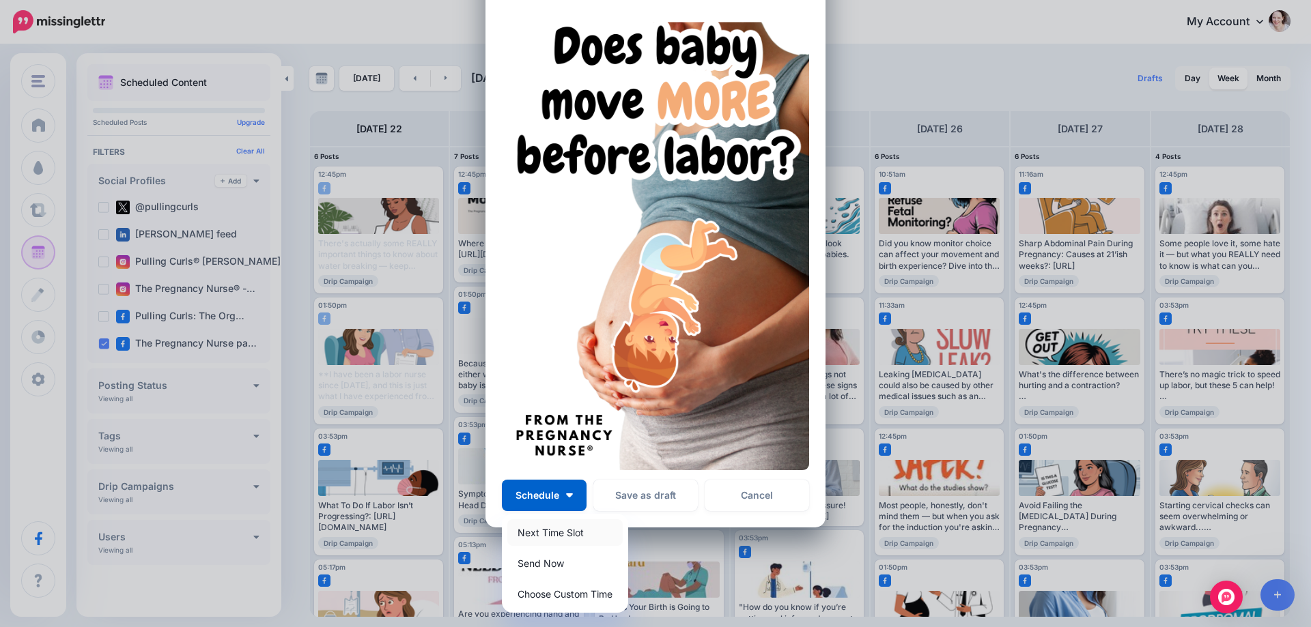
click at [545, 533] on link "Next Time Slot" at bounding box center [564, 533] width 115 height 27
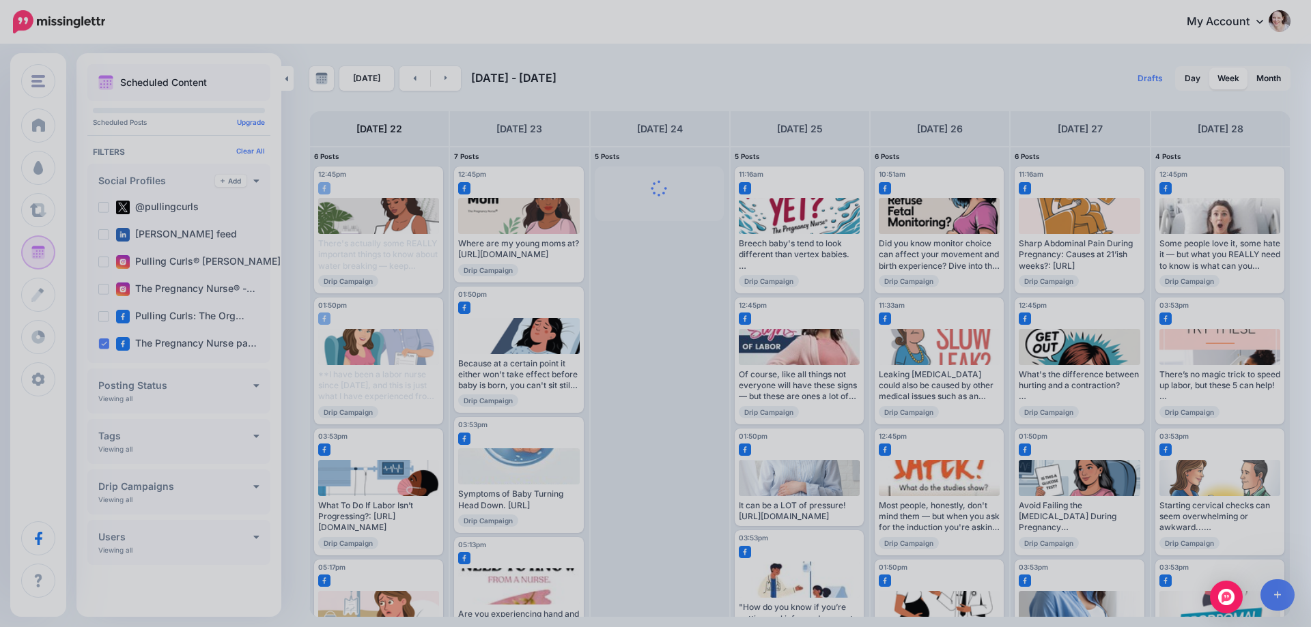
scroll to position [0, 0]
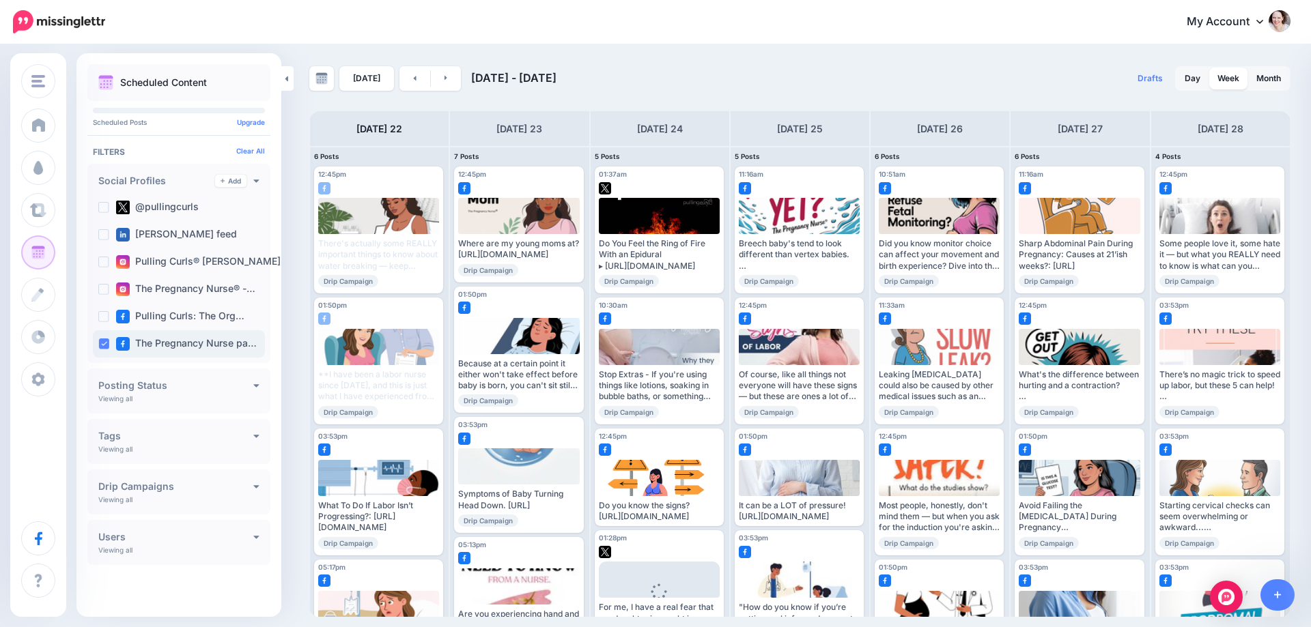
click at [102, 348] on ins at bounding box center [103, 344] width 11 height 11
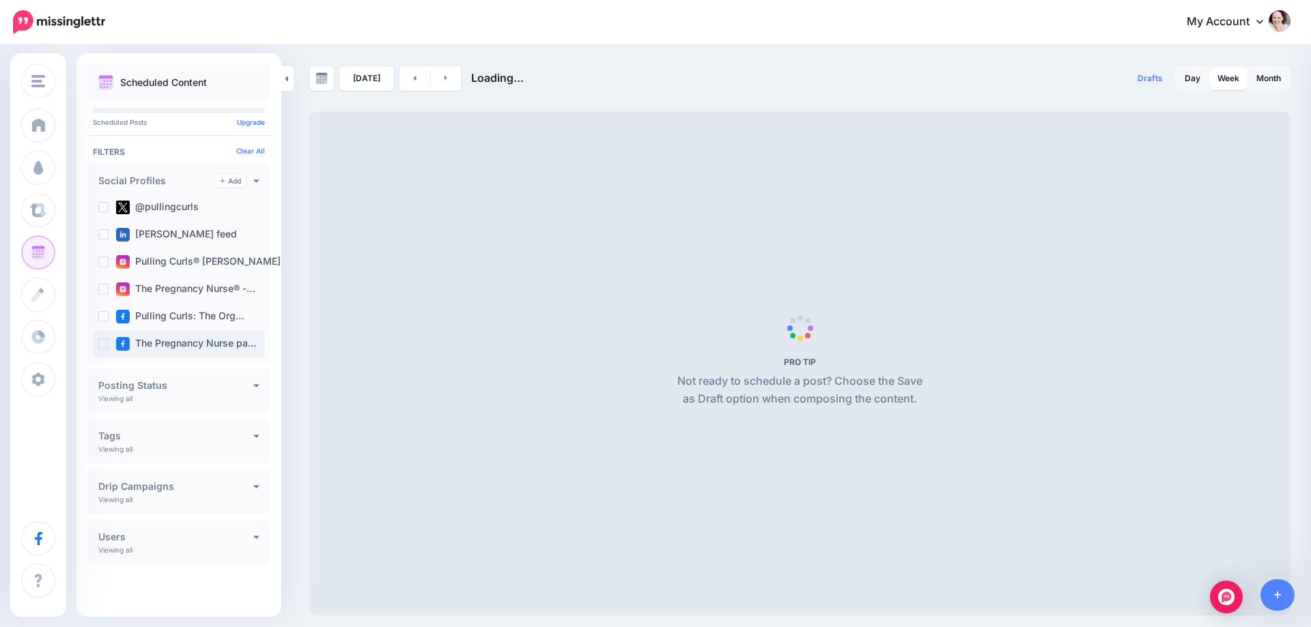
click at [107, 342] on ins at bounding box center [103, 344] width 11 height 11
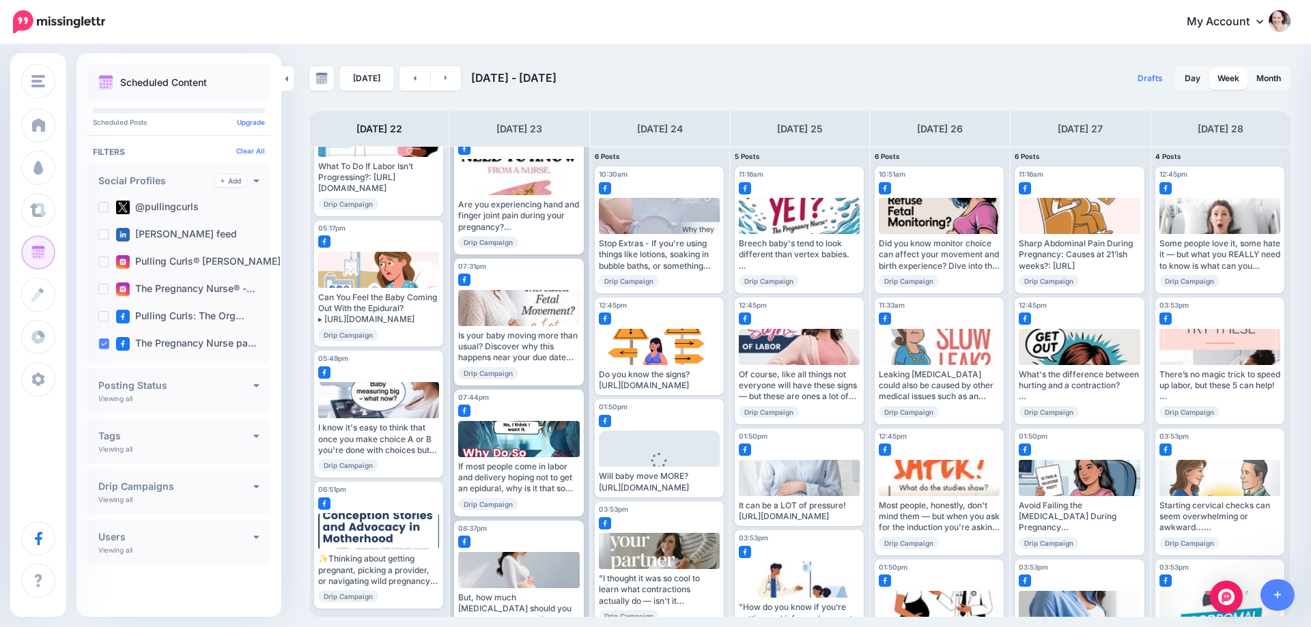
scroll to position [470, 0]
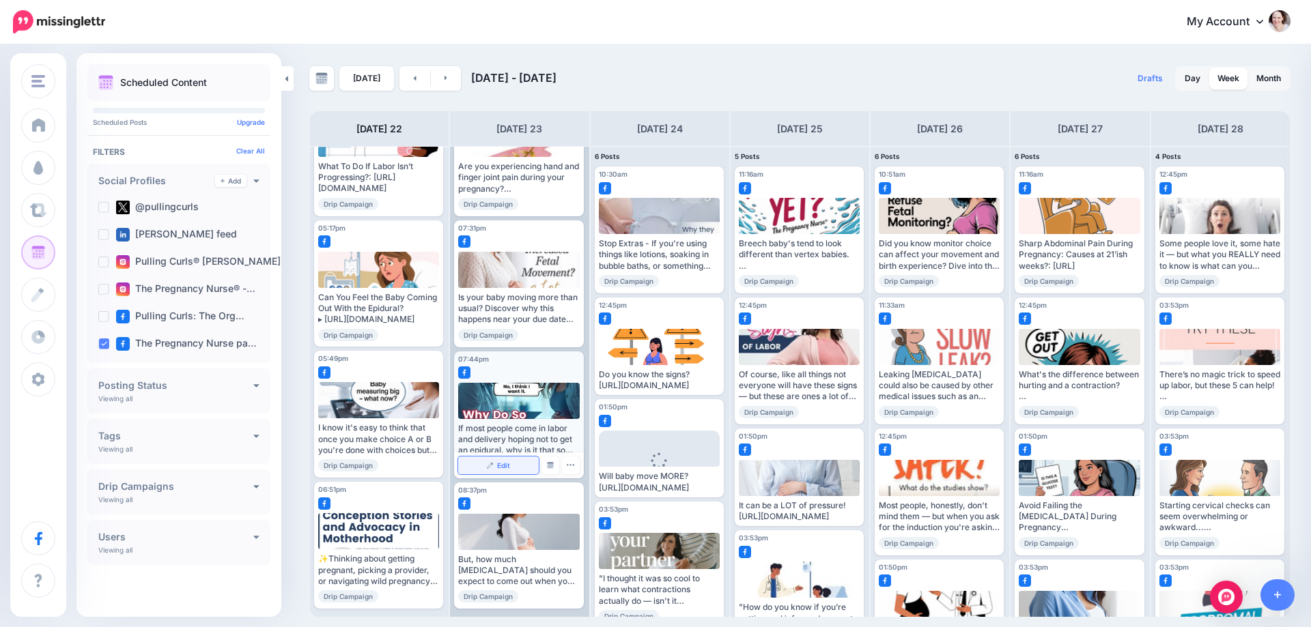
click at [490, 464] on img at bounding box center [490, 465] width 7 height 7
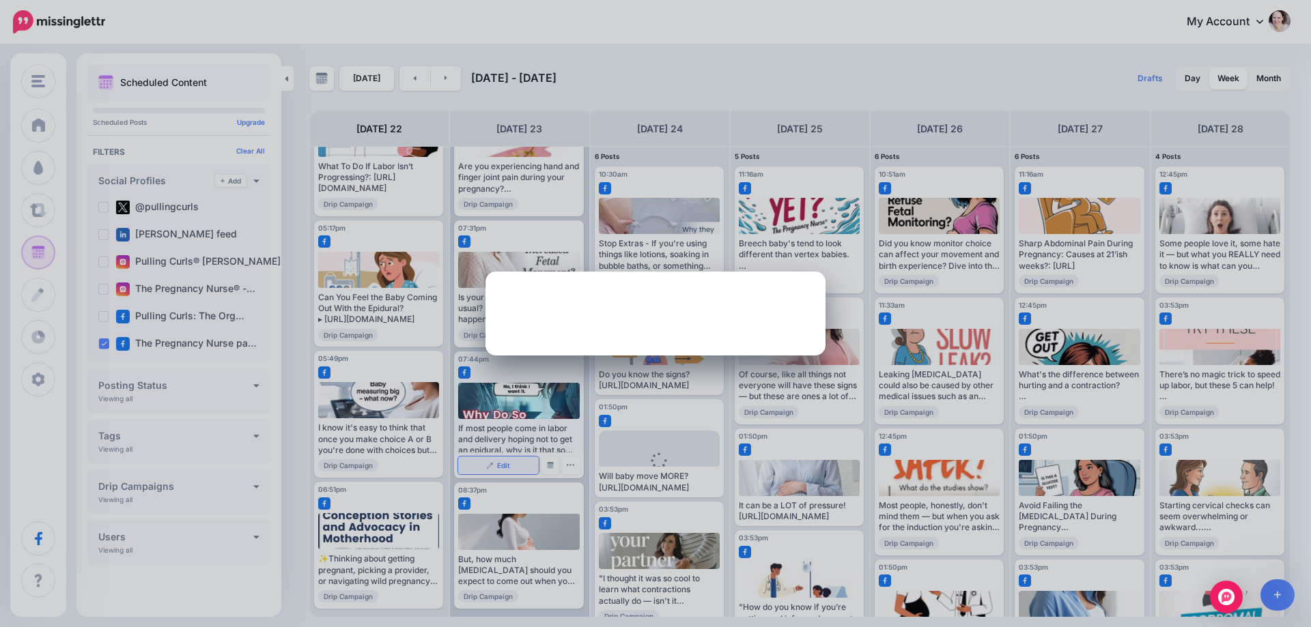
scroll to position [0, 0]
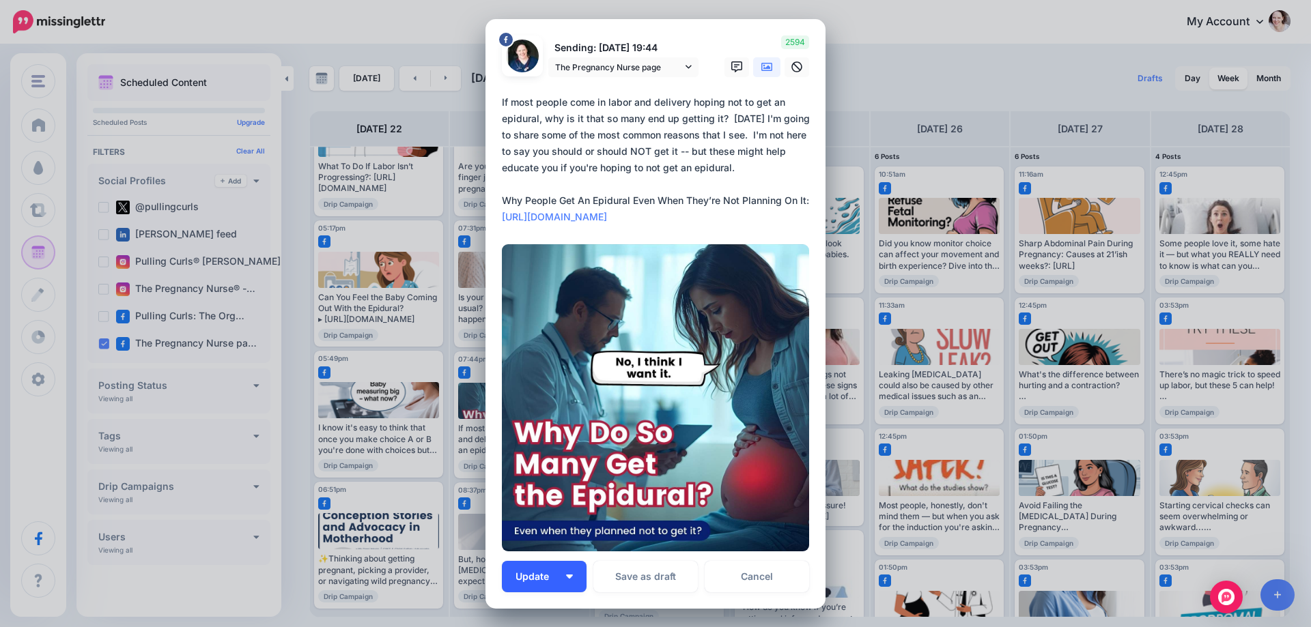
click at [551, 582] on button "Update" at bounding box center [544, 576] width 85 height 31
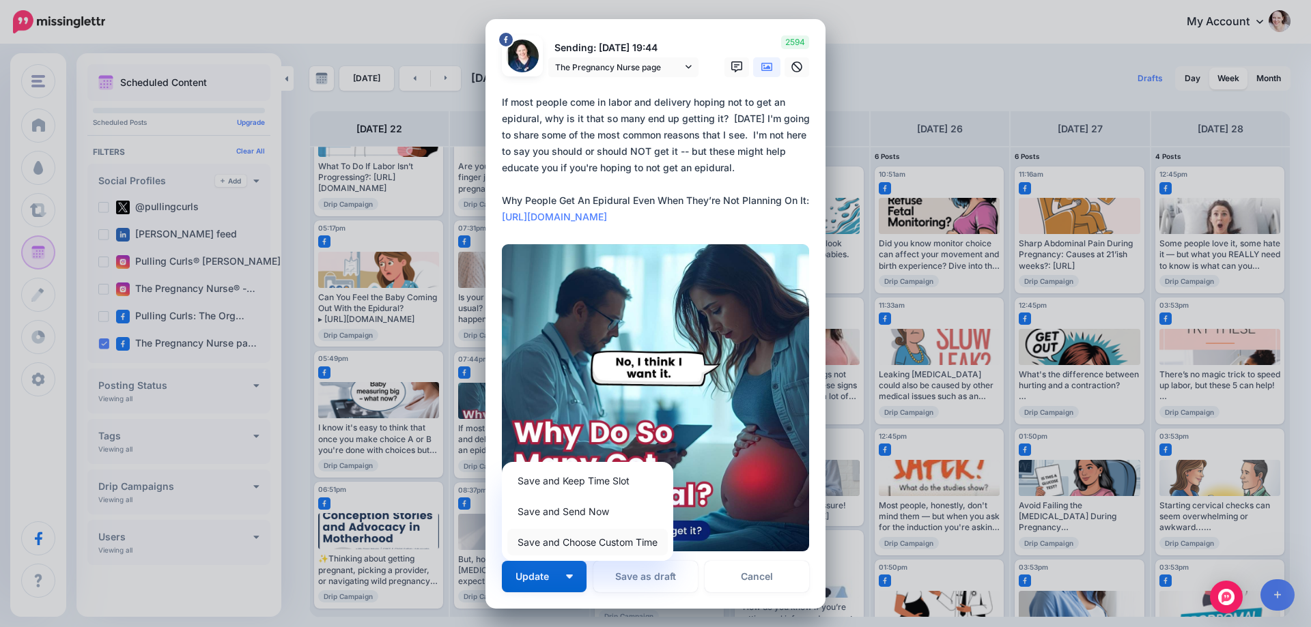
click at [581, 550] on link "Save and Choose Custom Time" at bounding box center [587, 542] width 160 height 27
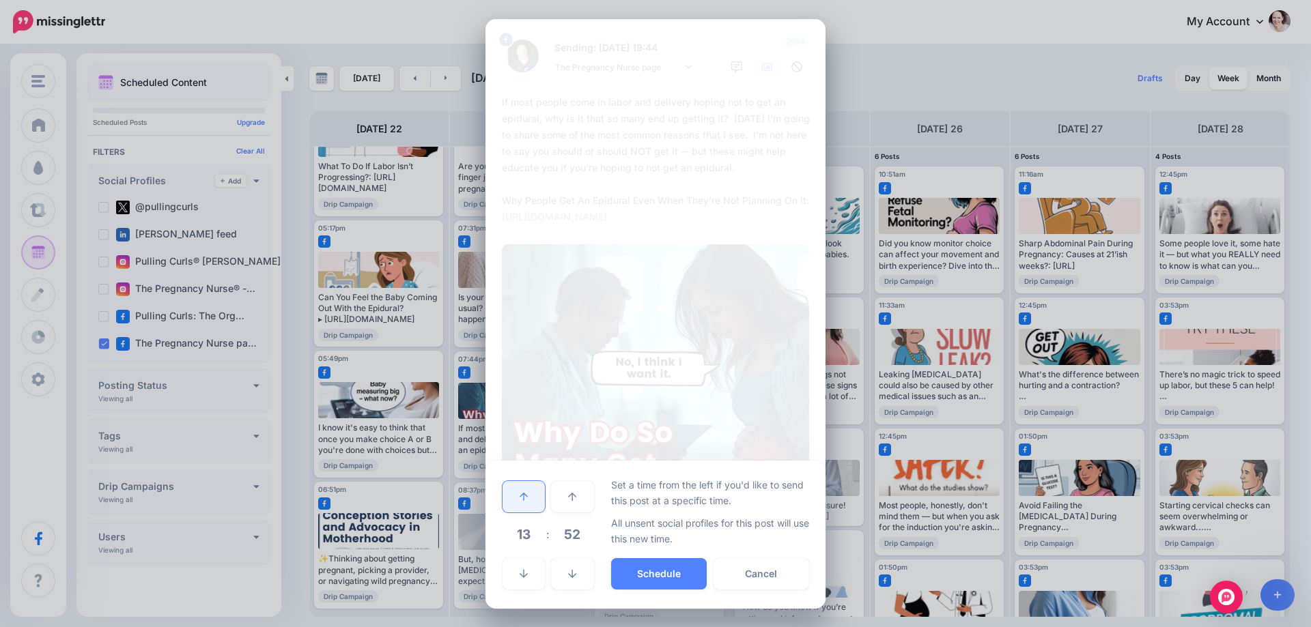
click at [530, 501] on link at bounding box center [523, 496] width 42 height 31
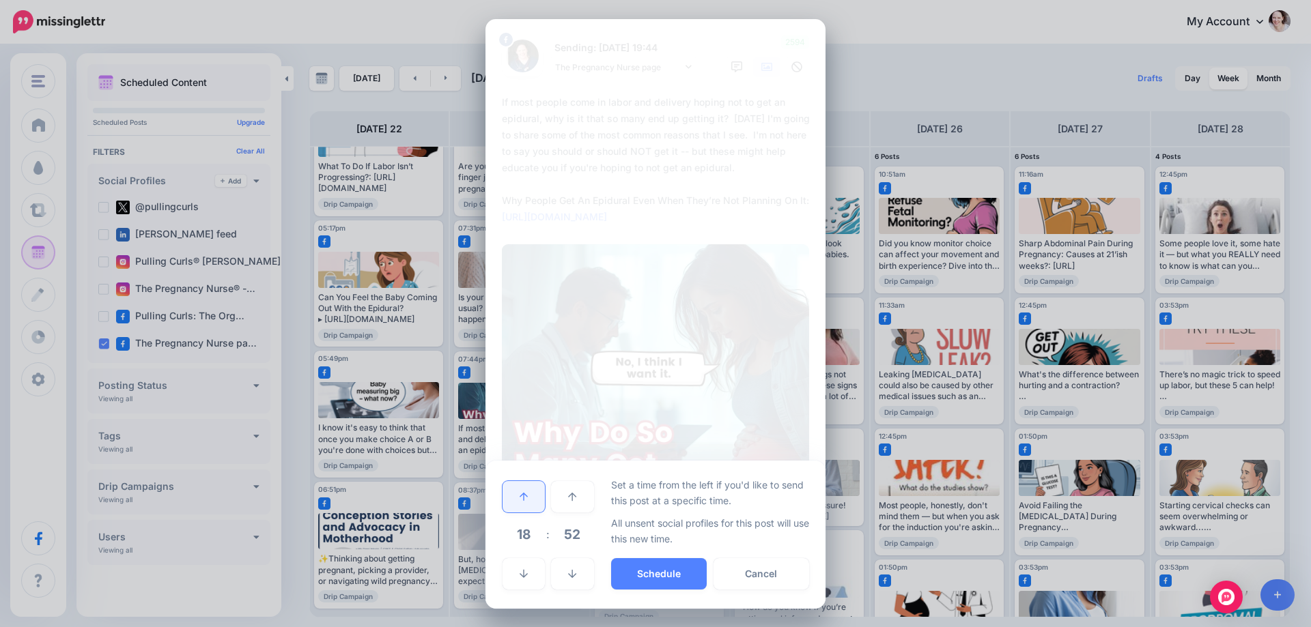
click at [530, 501] on link at bounding box center [523, 496] width 42 height 31
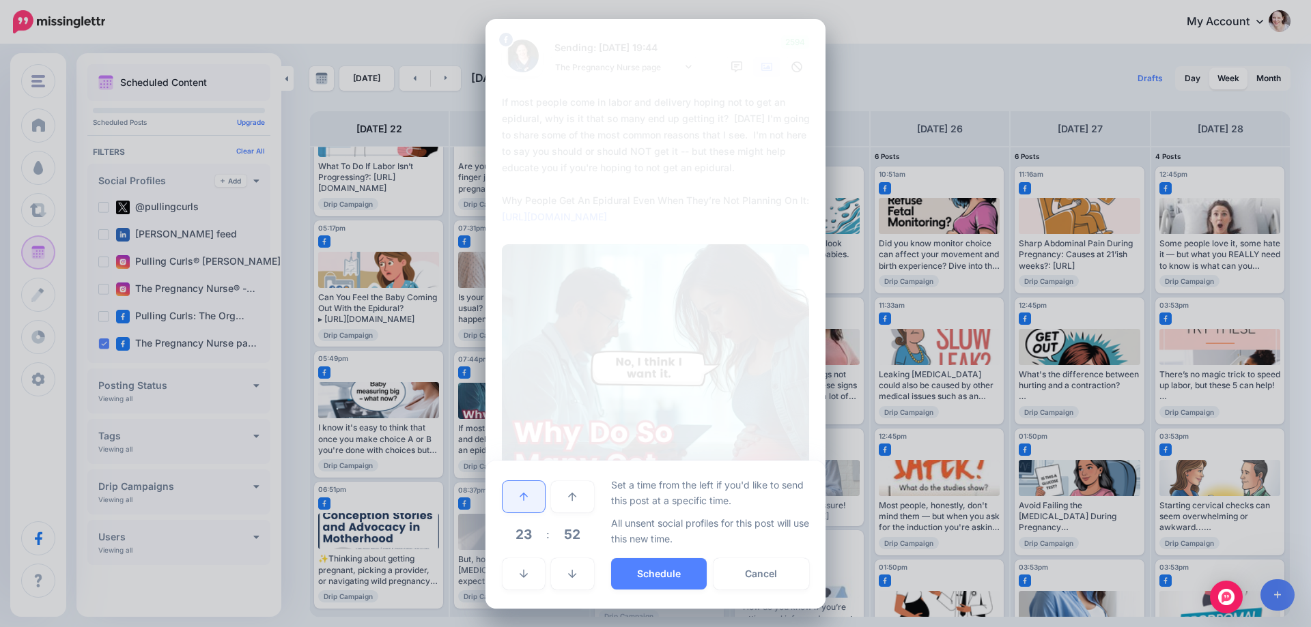
click at [530, 501] on link at bounding box center [523, 496] width 42 height 31
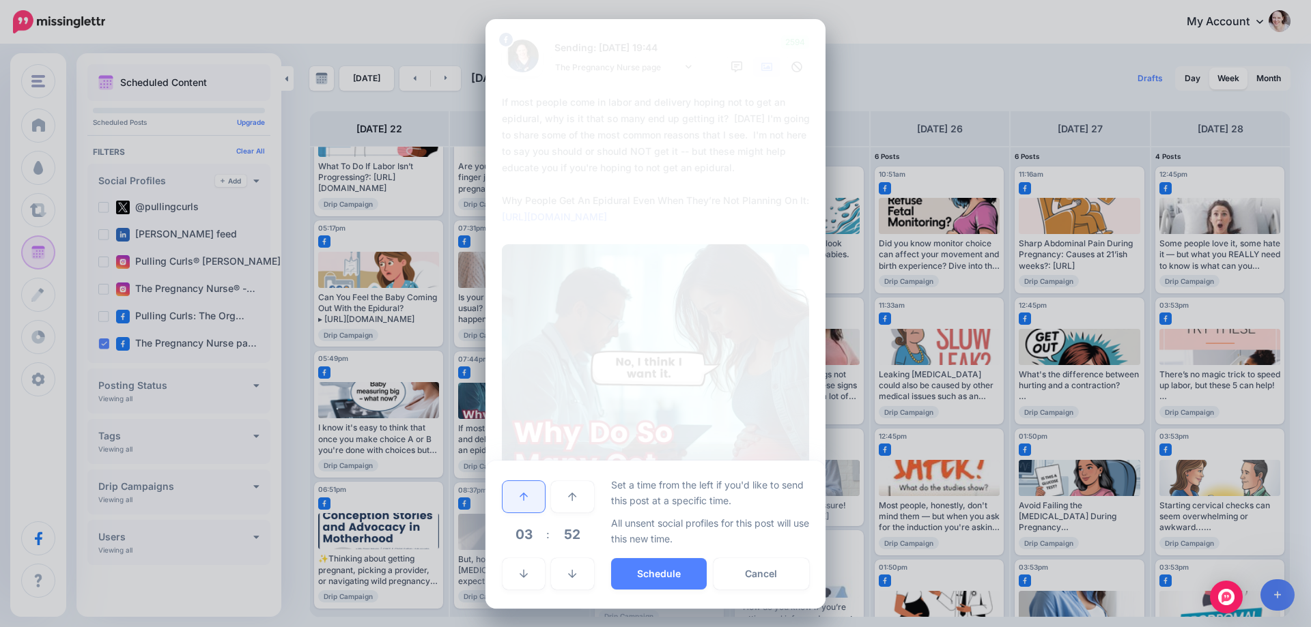
click at [530, 501] on link at bounding box center [523, 496] width 42 height 31
click at [647, 578] on button "Schedule" at bounding box center [659, 573] width 96 height 31
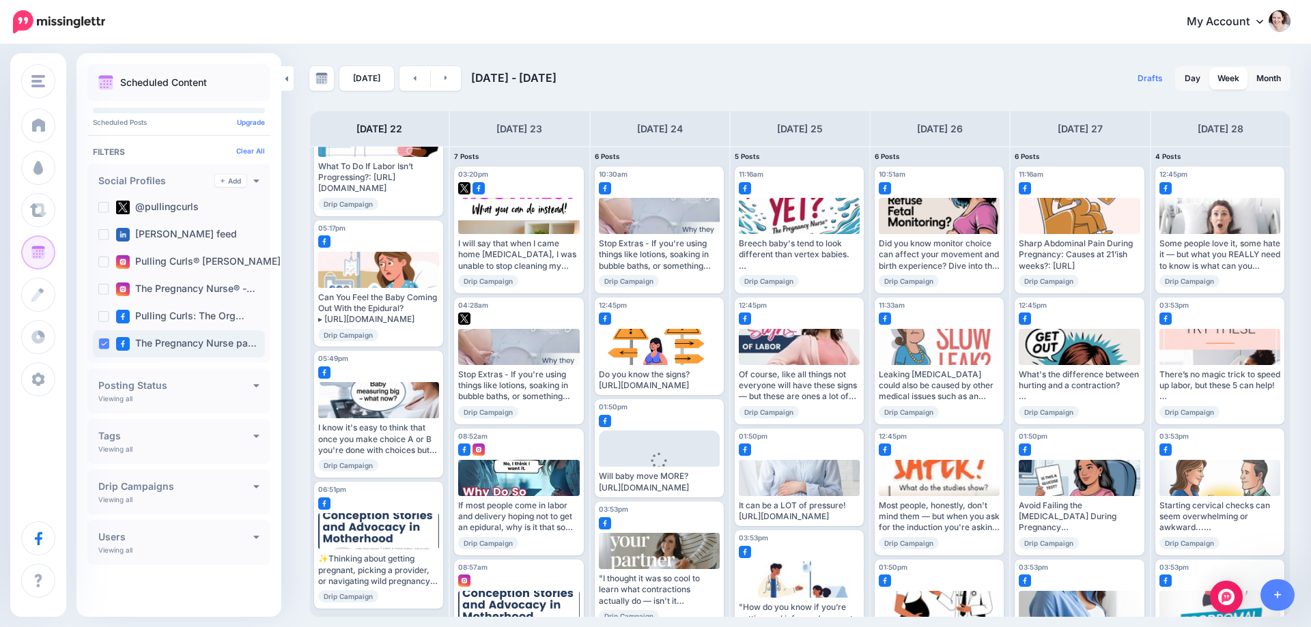
click at [104, 348] on ins at bounding box center [103, 344] width 11 height 11
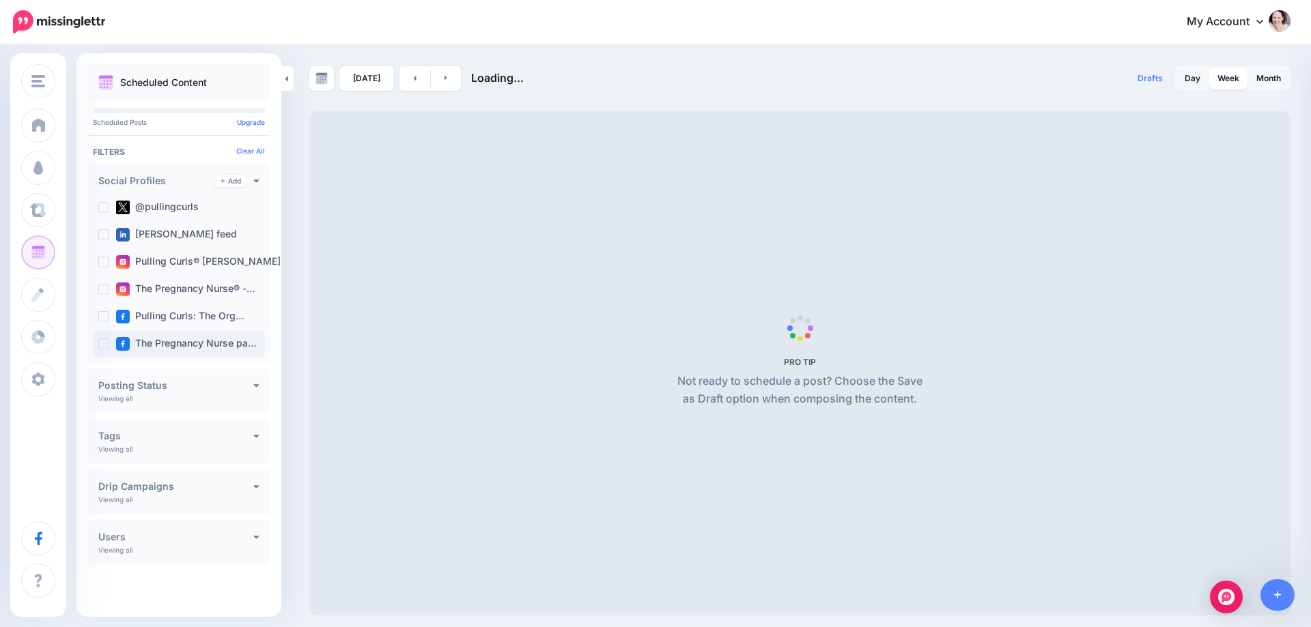
click at [105, 341] on ins at bounding box center [103, 344] width 11 height 11
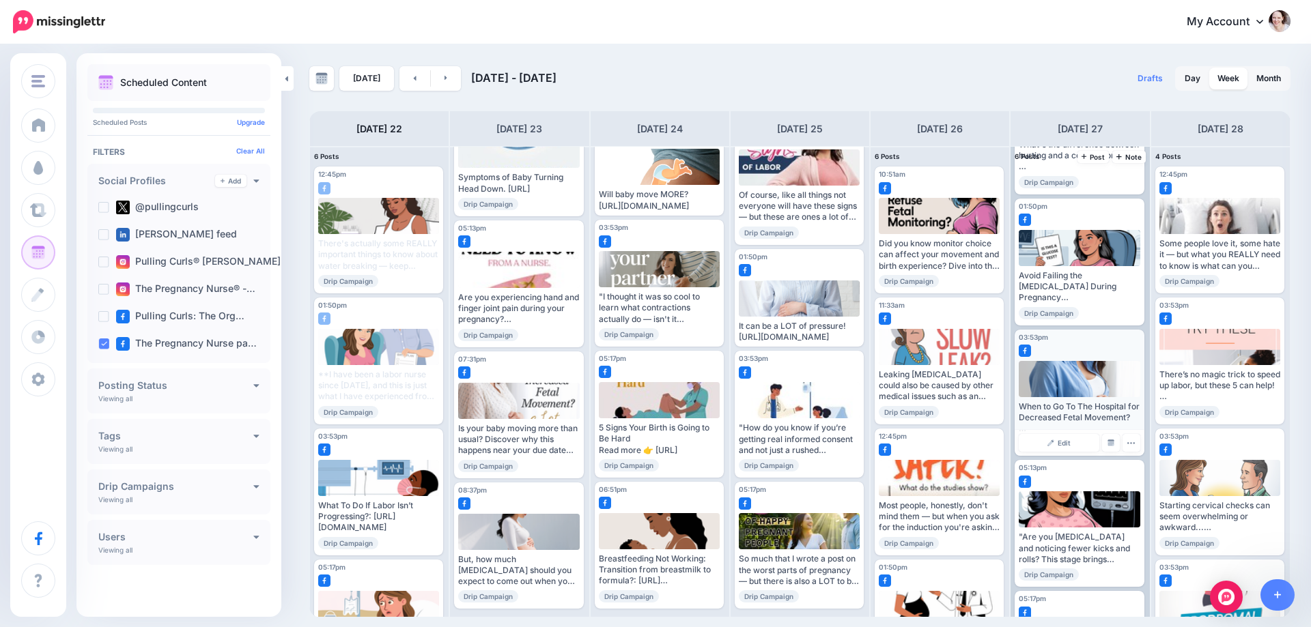
scroll to position [339, 0]
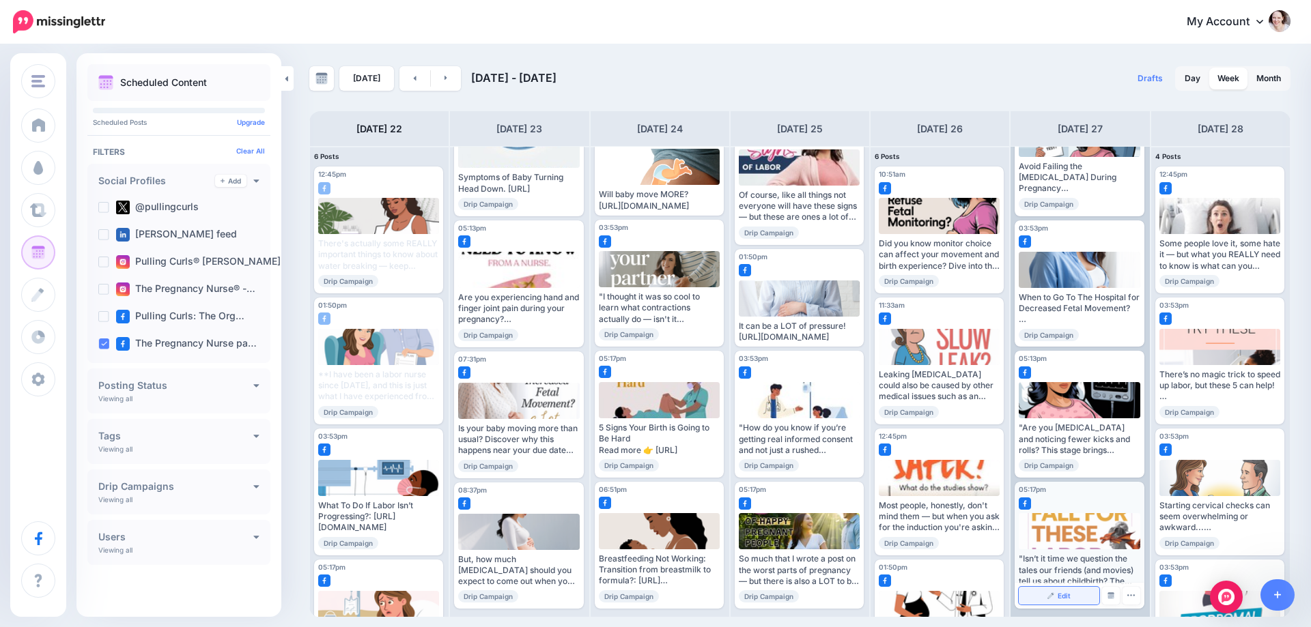
click at [1041, 602] on link "Edit" at bounding box center [1059, 596] width 80 height 18
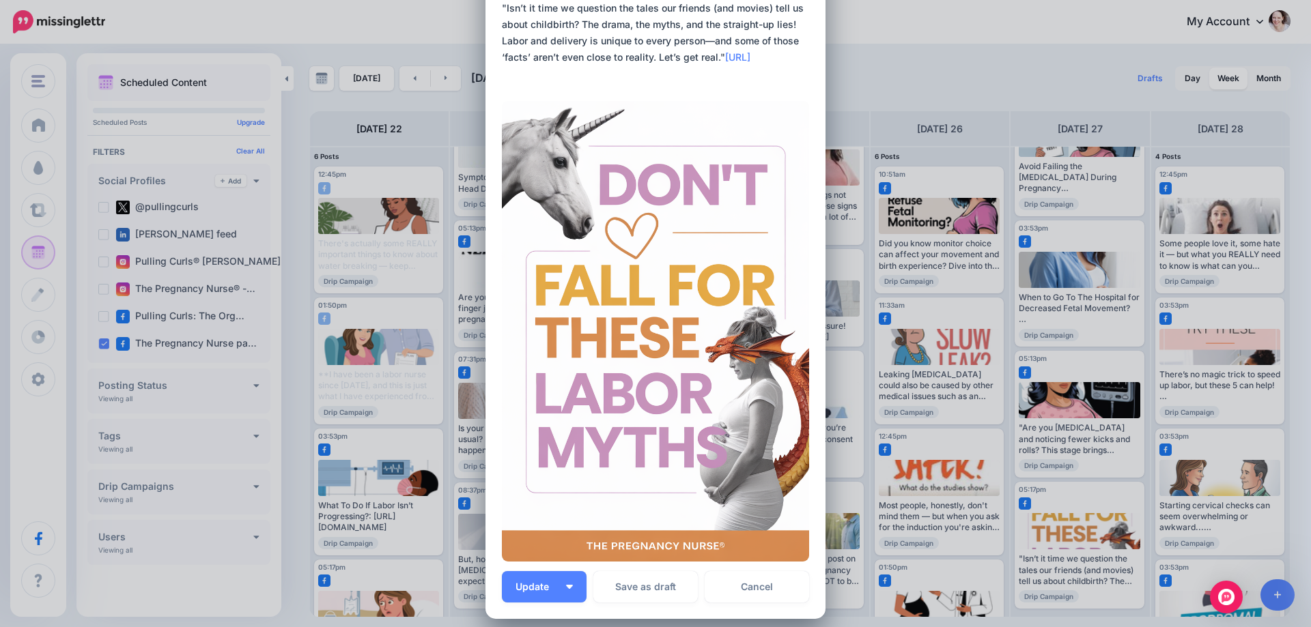
scroll to position [234, 0]
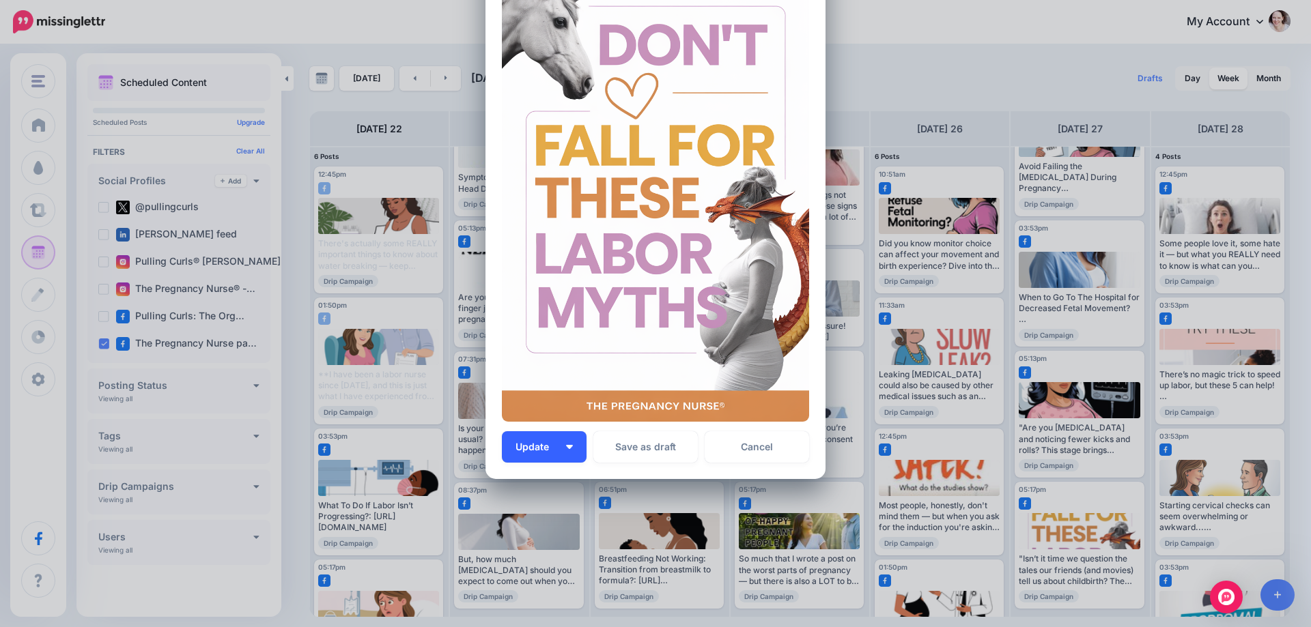
click at [559, 444] on button "Update" at bounding box center [544, 446] width 85 height 31
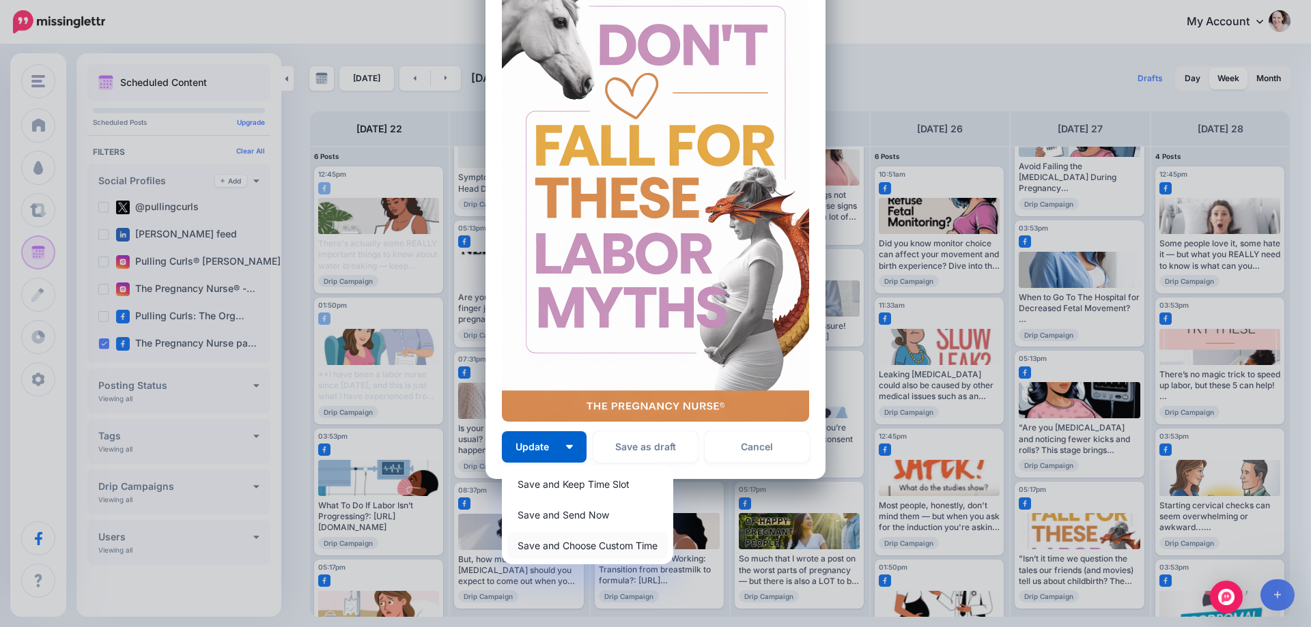
click at [552, 552] on link "Save and Choose Custom Time" at bounding box center [587, 546] width 160 height 27
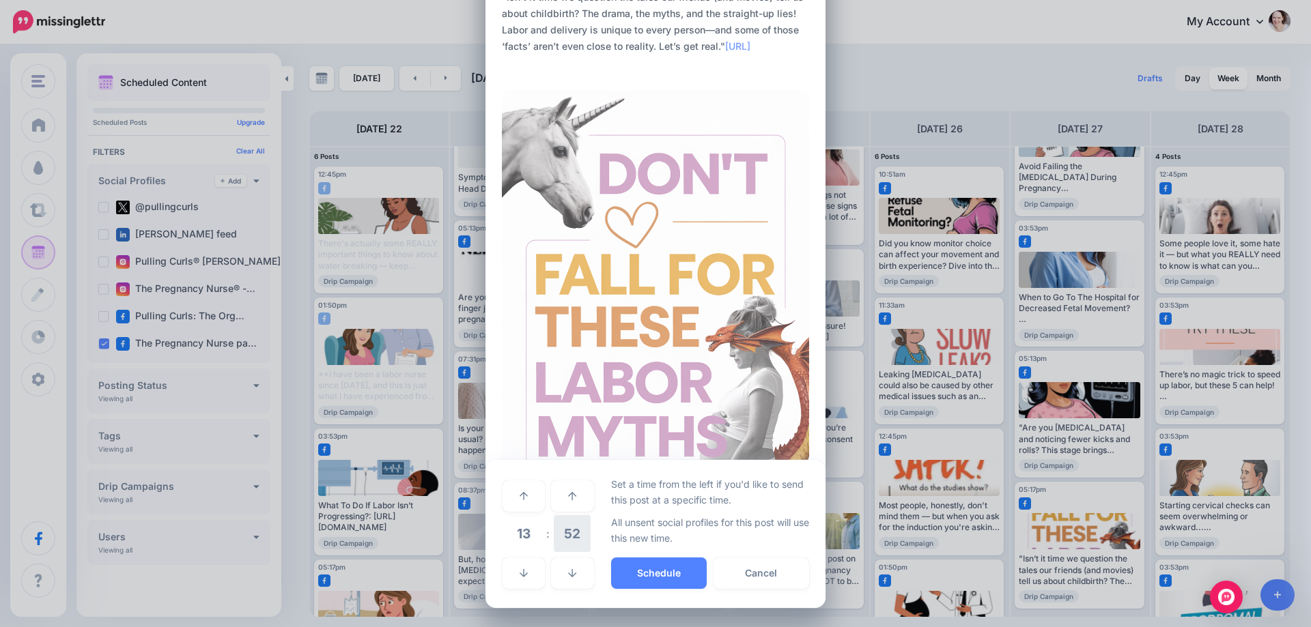
scroll to position [105, 0]
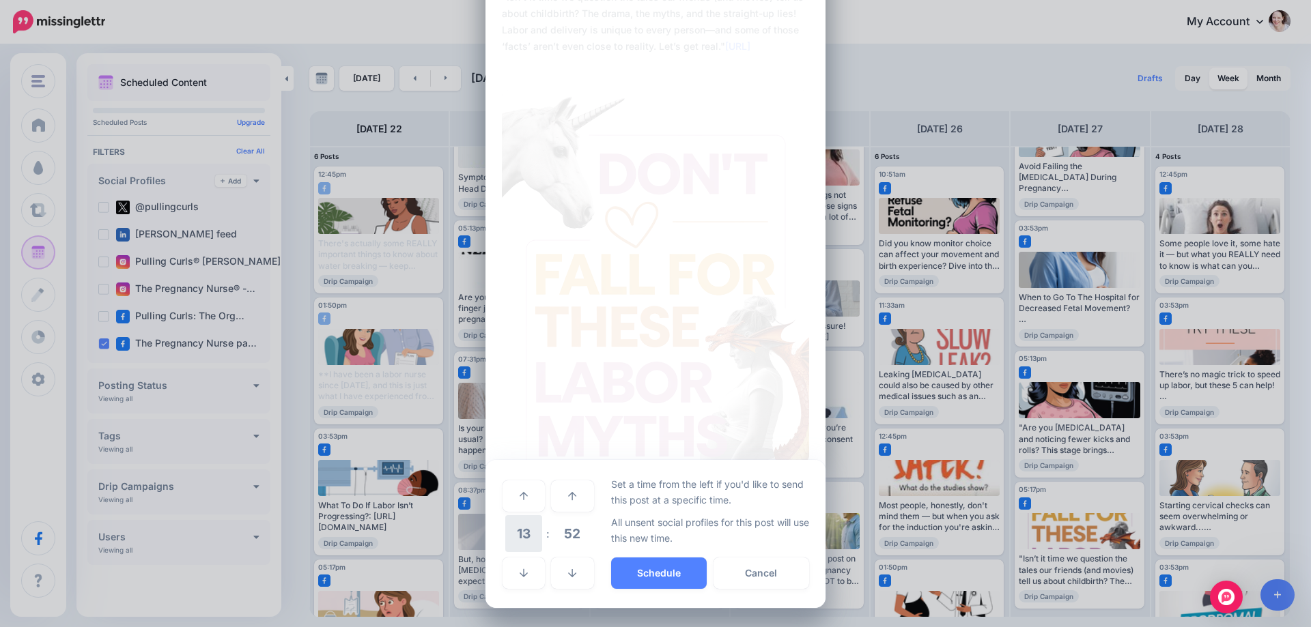
click at [524, 539] on span "13" at bounding box center [523, 533] width 37 height 37
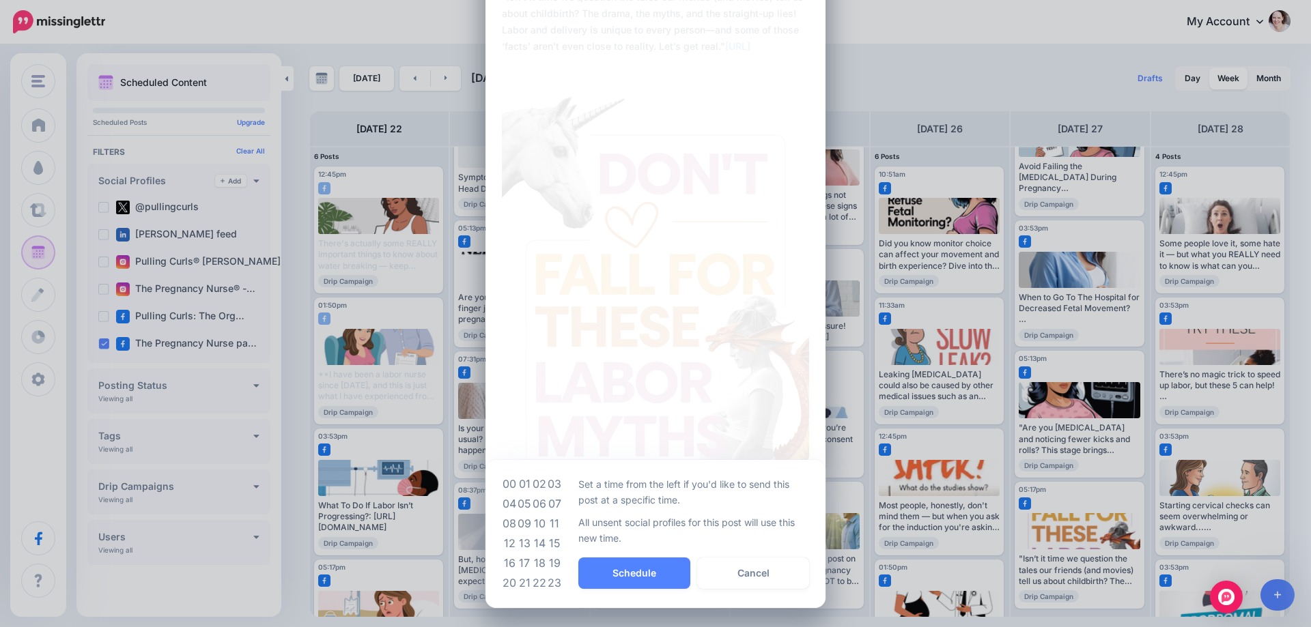
drag, startPoint x: 521, startPoint y: 522, endPoint x: 530, endPoint y: 528, distance: 11.2
click at [521, 522] on td "09" at bounding box center [524, 524] width 15 height 20
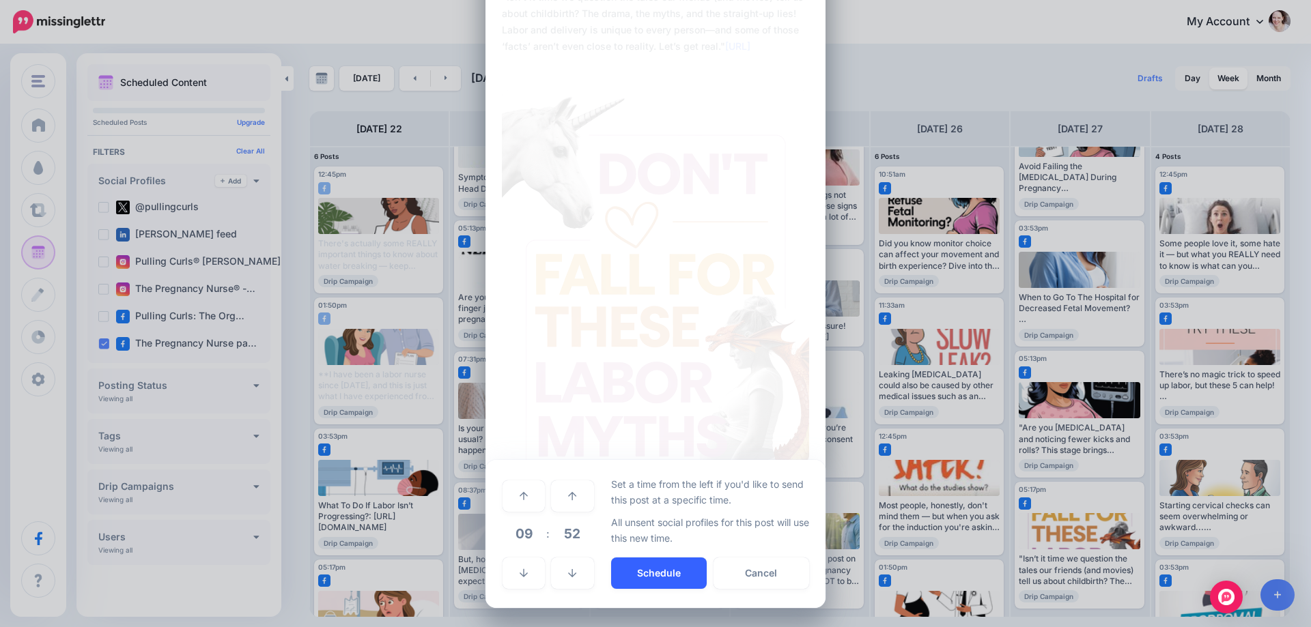
click at [642, 563] on button "Schedule" at bounding box center [659, 573] width 96 height 31
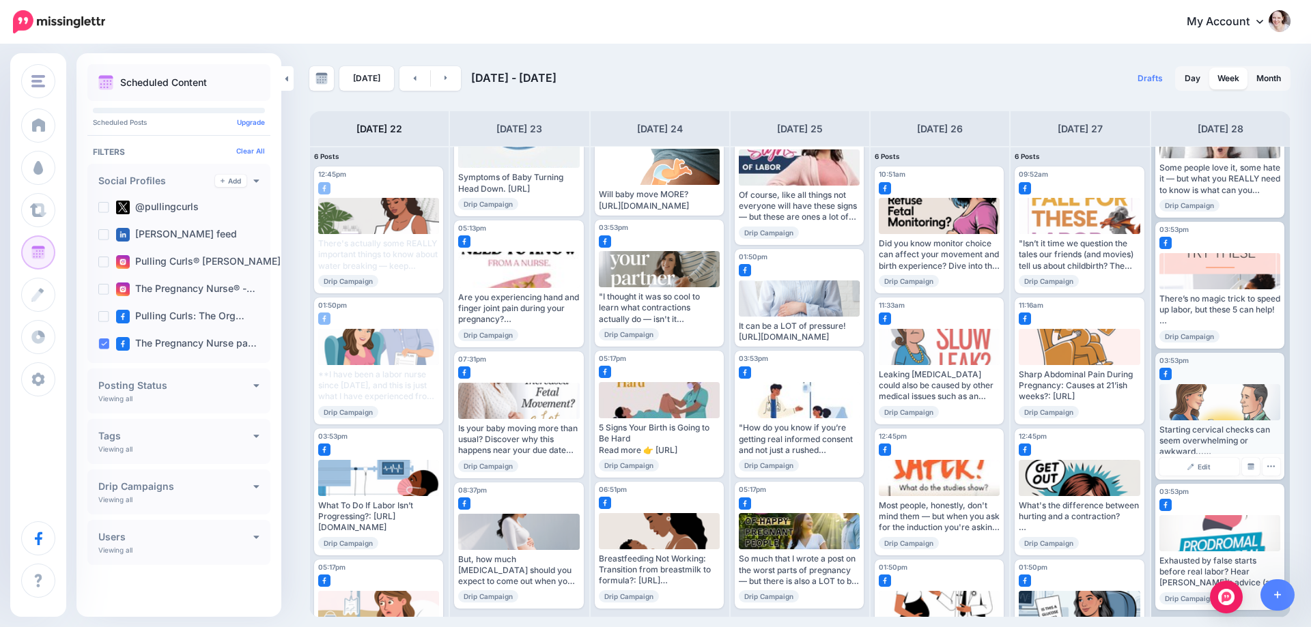
scroll to position [77, 0]
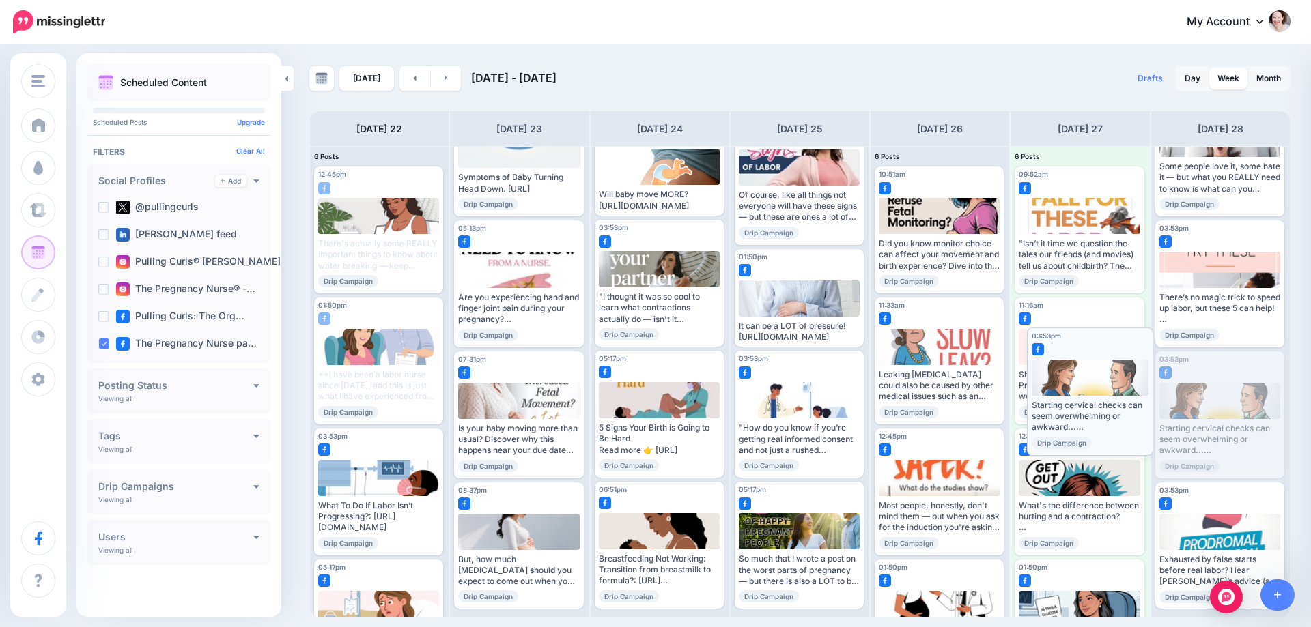
drag, startPoint x: 1206, startPoint y: 393, endPoint x: 1061, endPoint y: 367, distance: 147.7
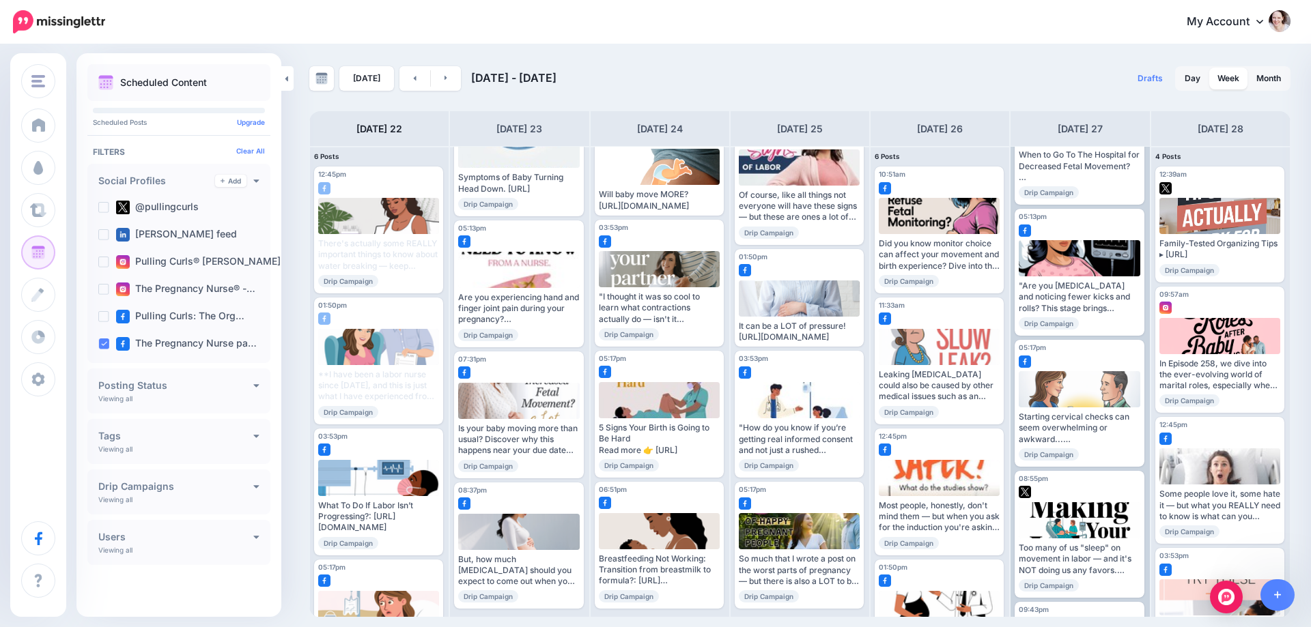
scroll to position [683, 0]
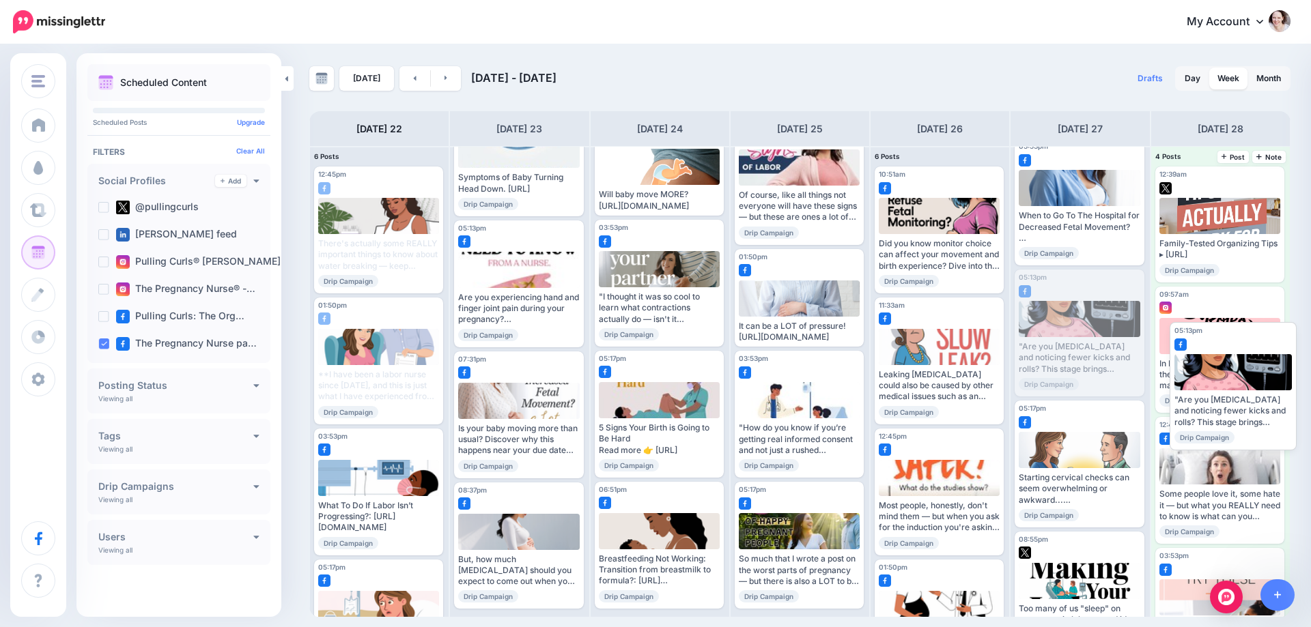
drag, startPoint x: 1056, startPoint y: 342, endPoint x: 1210, endPoint y: 395, distance: 162.4
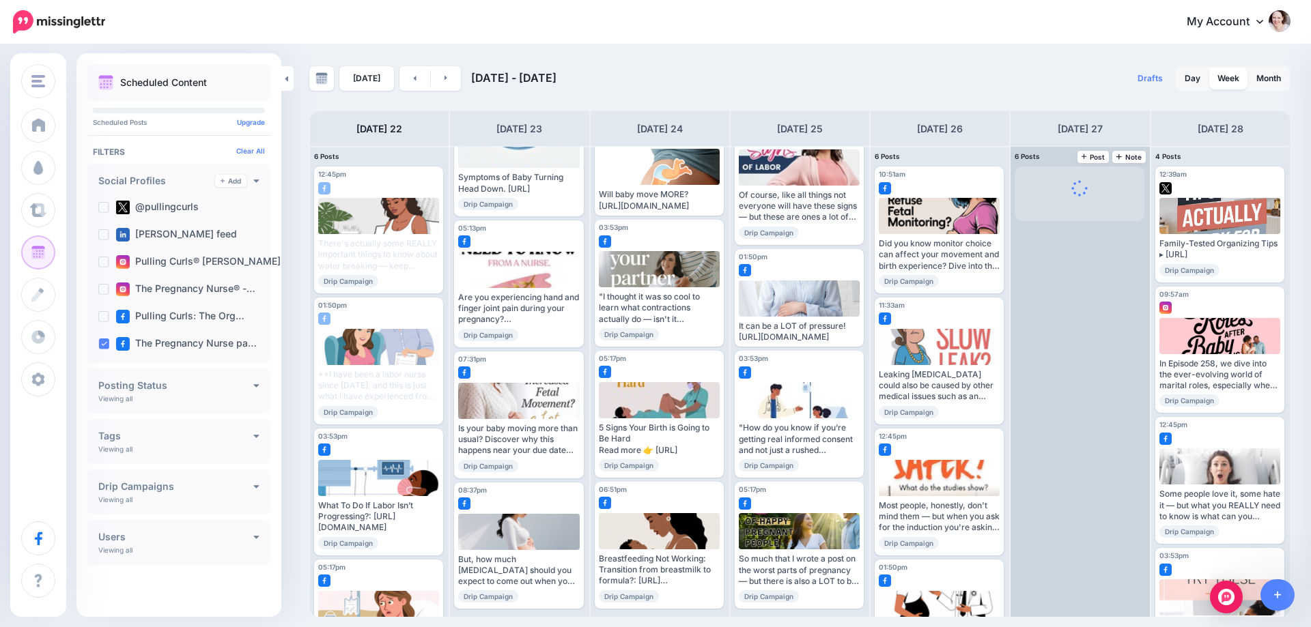
scroll to position [0, 0]
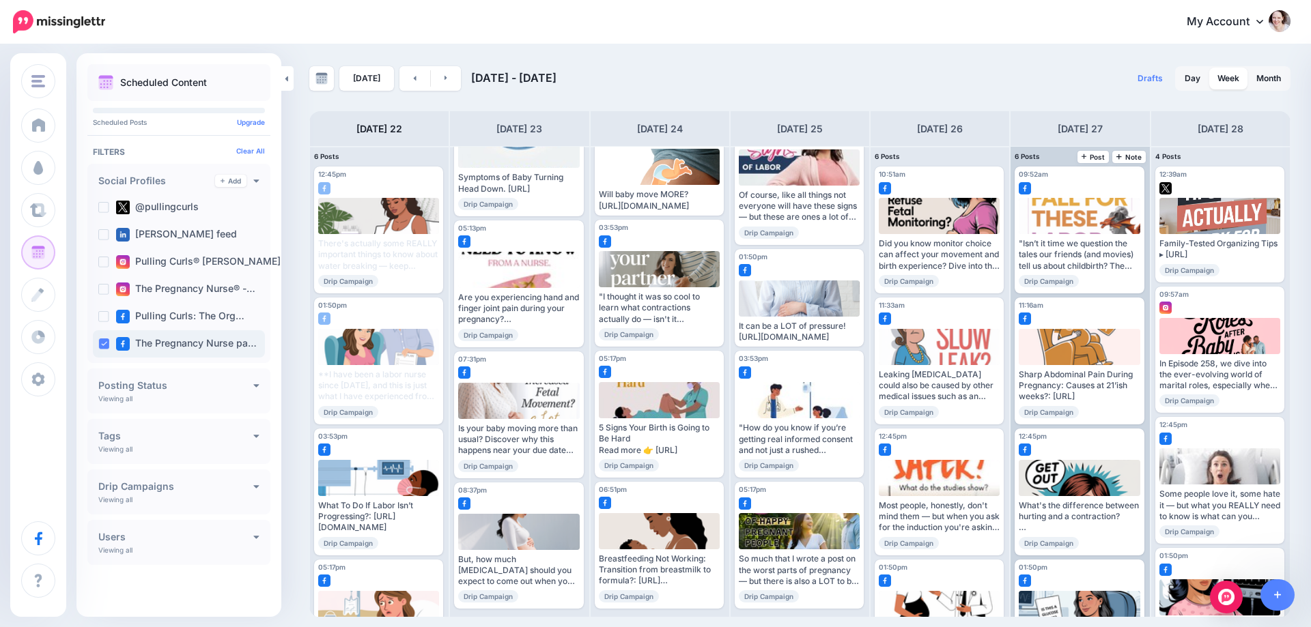
click at [107, 335] on div "The Pregnancy Nurse pa…" at bounding box center [179, 343] width 172 height 27
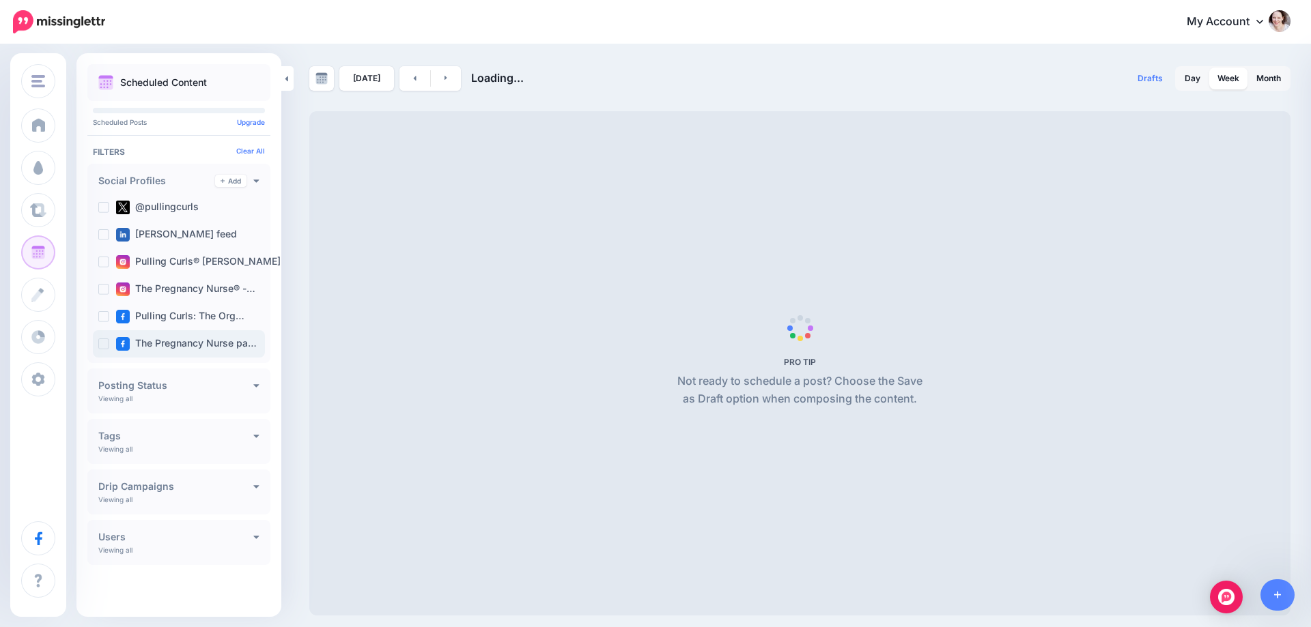
click at [103, 341] on ins at bounding box center [103, 344] width 11 height 11
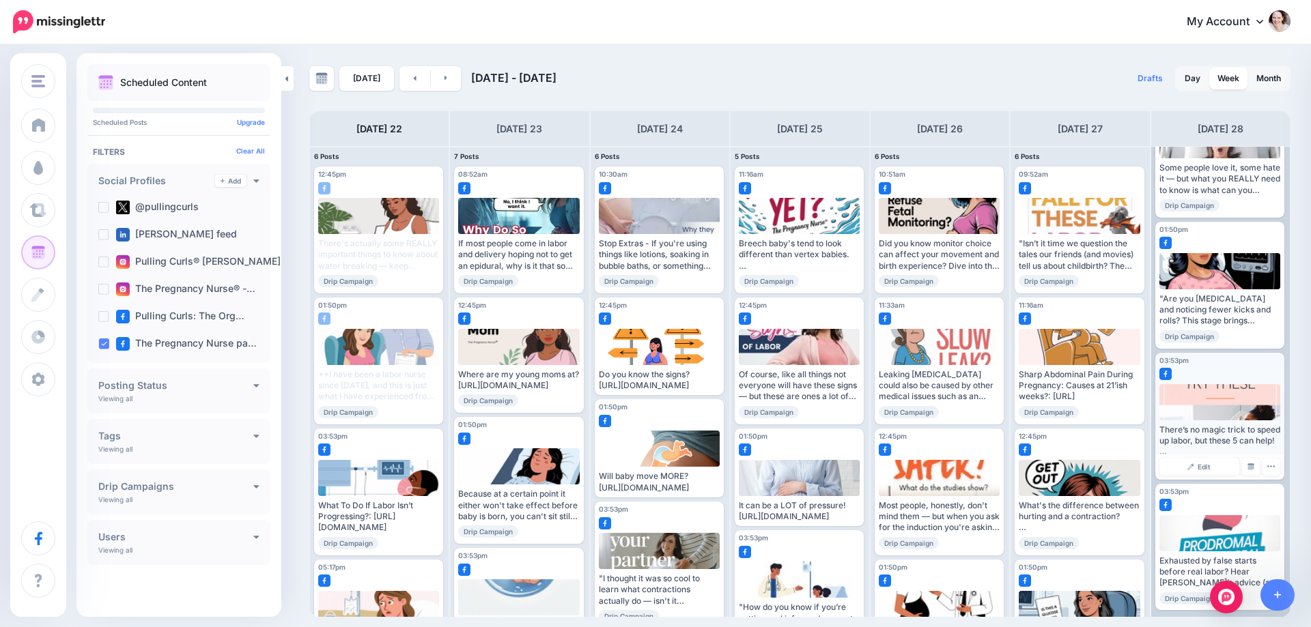
scroll to position [77, 0]
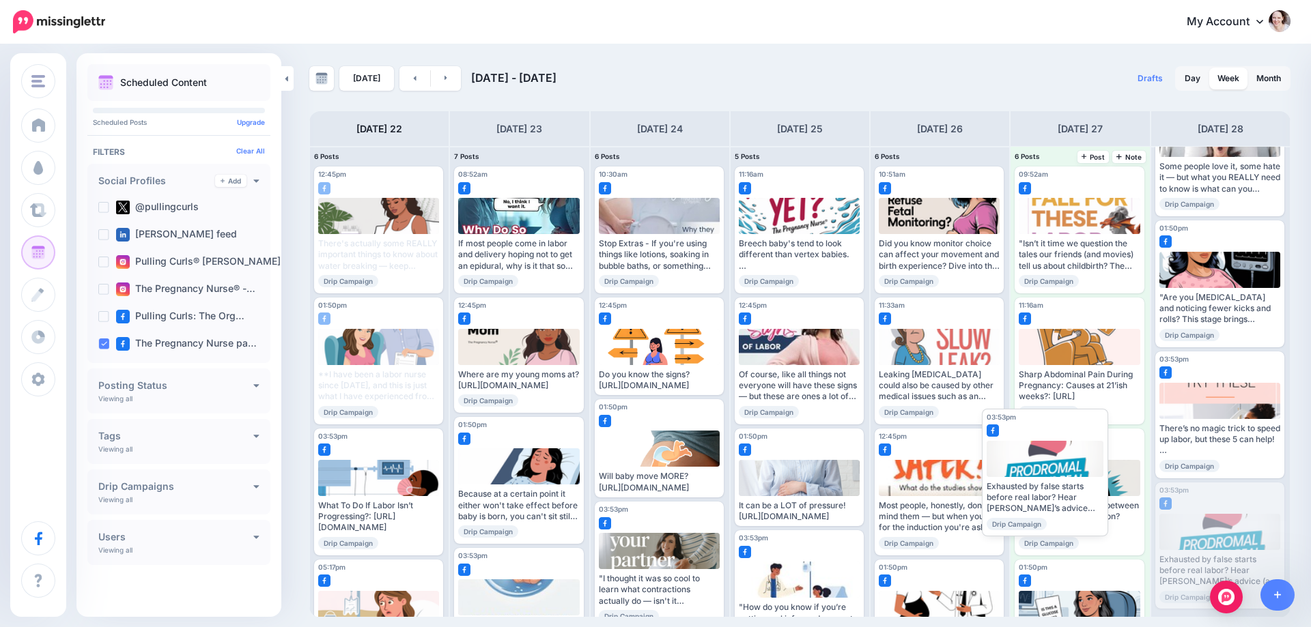
drag, startPoint x: 1206, startPoint y: 528, endPoint x: 1035, endPoint y: 455, distance: 185.9
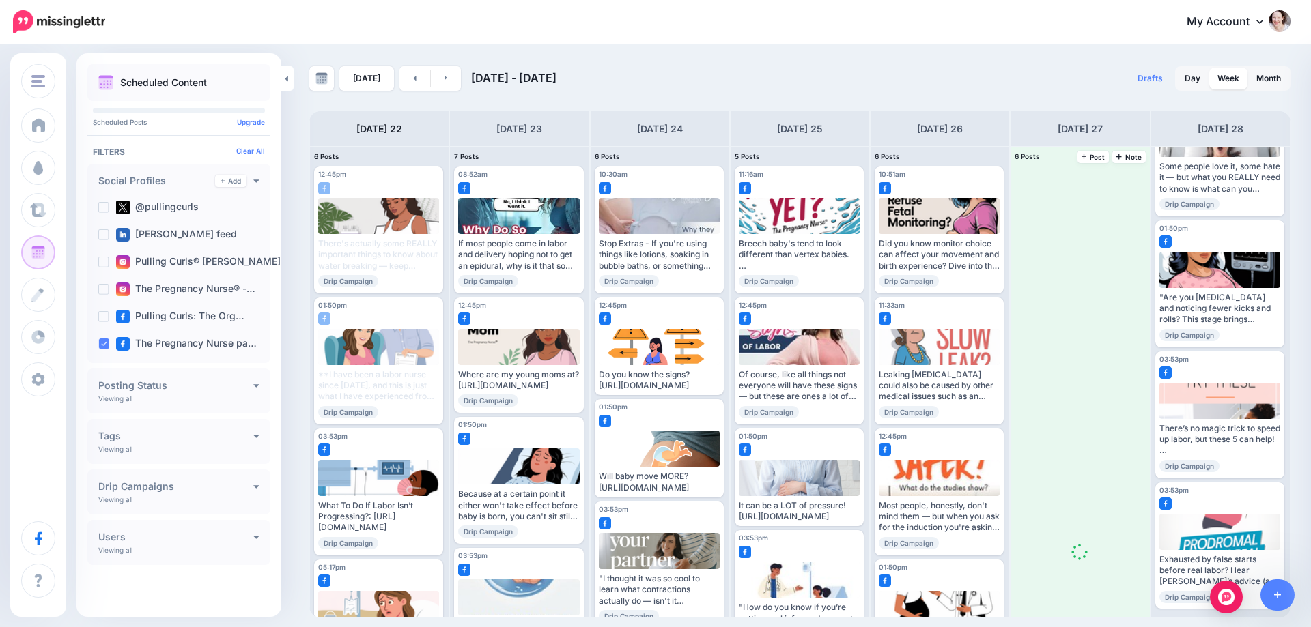
click at [1045, 458] on span at bounding box center [1079, 558] width 129 height 782
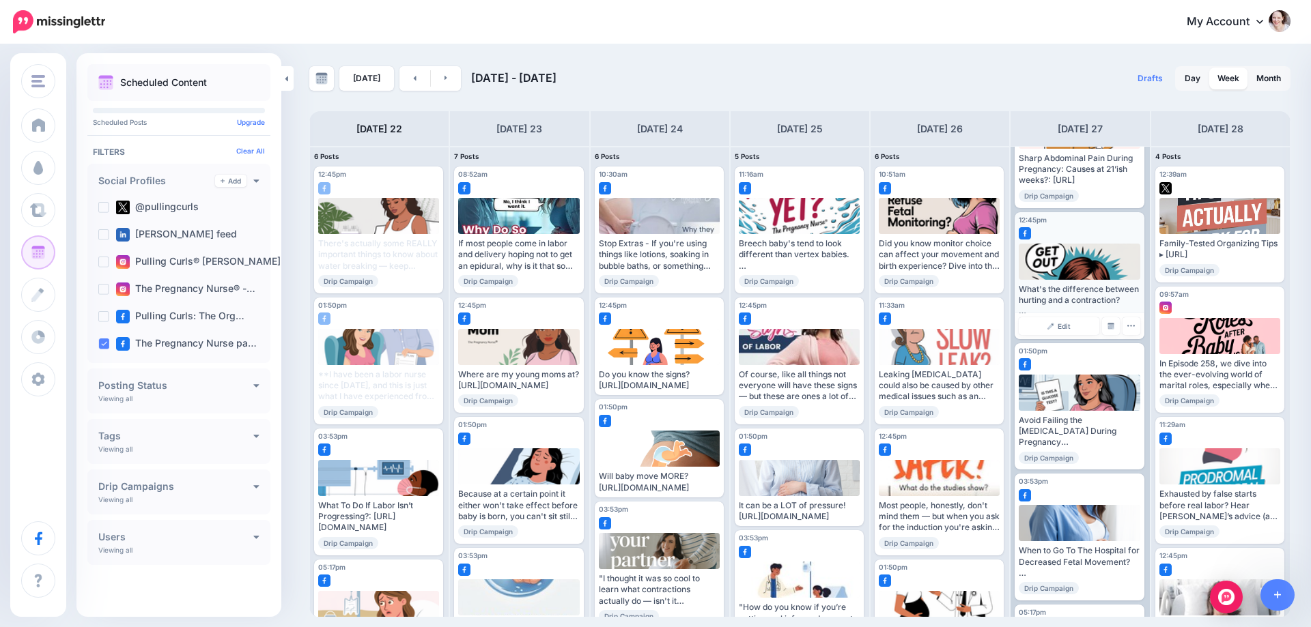
scroll to position [339, 0]
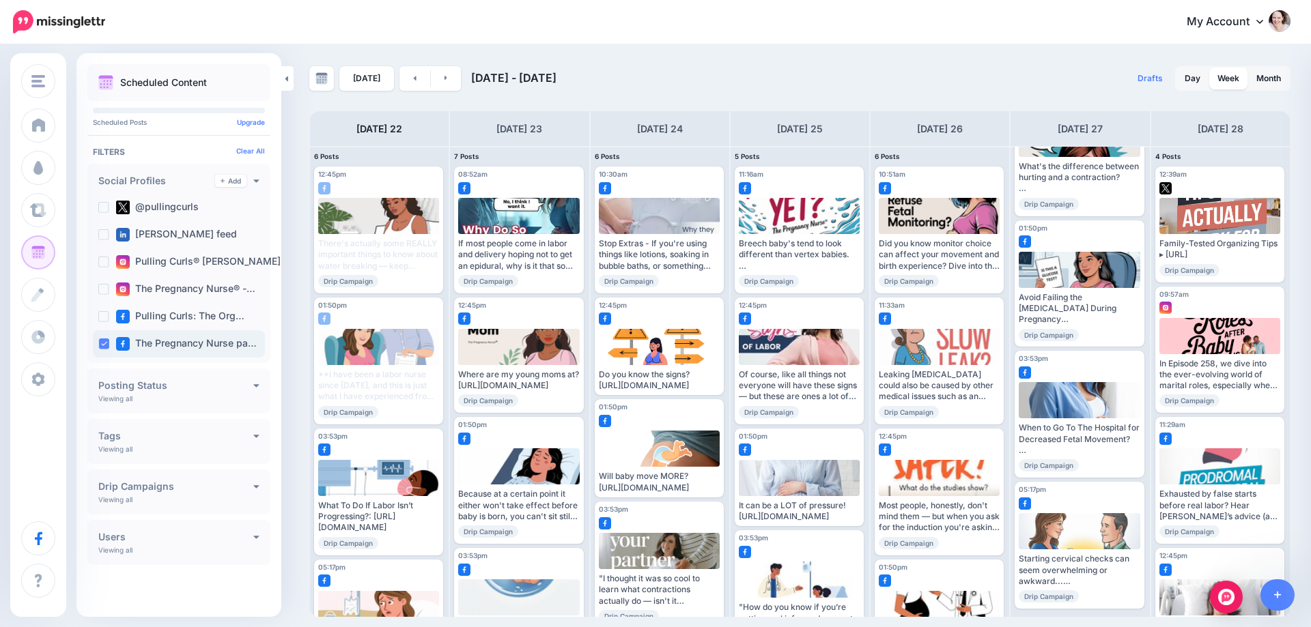
click at [103, 343] on ins at bounding box center [103, 344] width 11 height 11
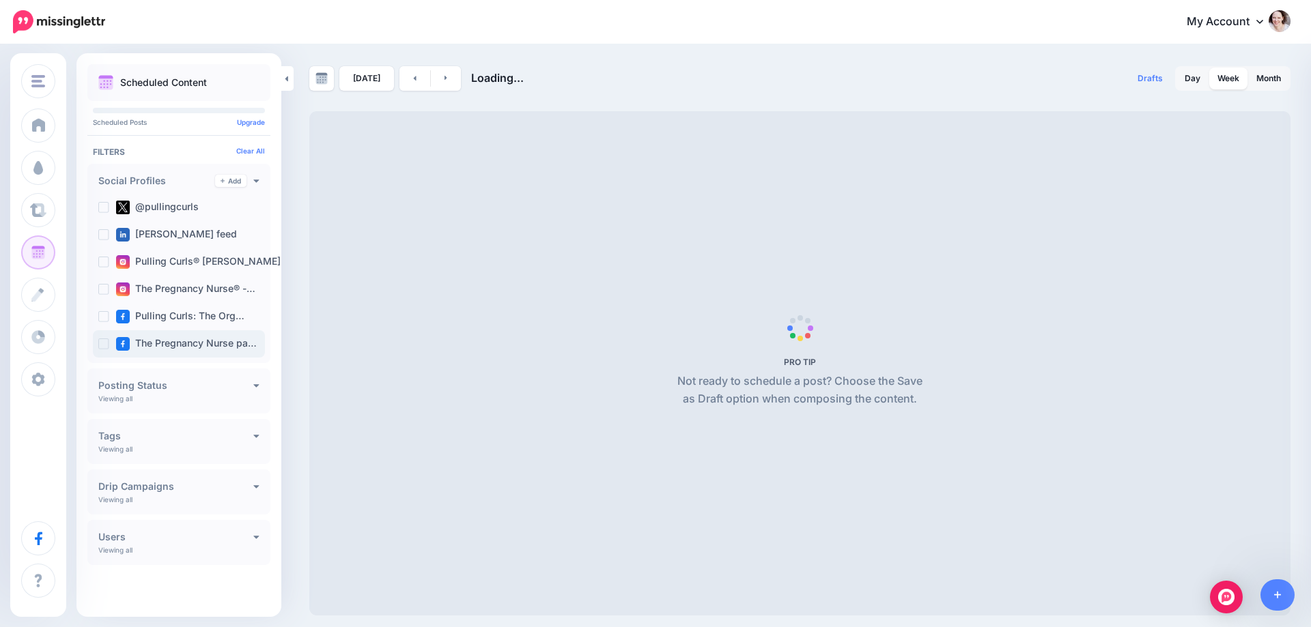
click at [100, 348] on ins at bounding box center [103, 344] width 11 height 11
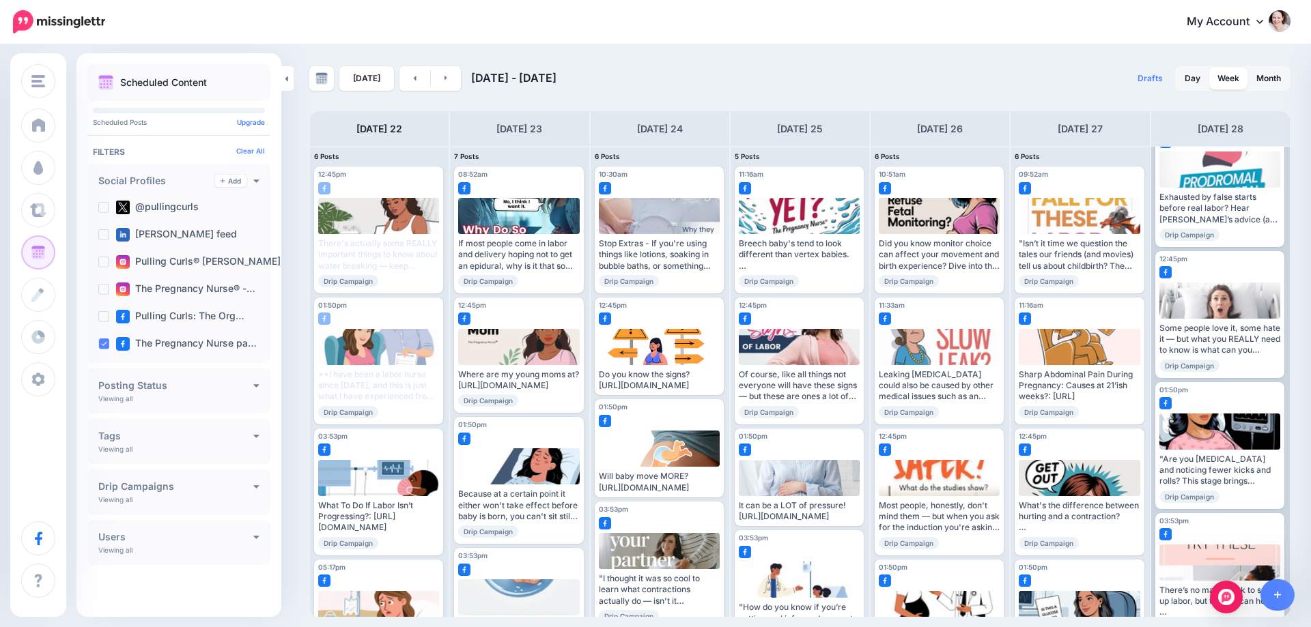
scroll to position [68, 0]
